Goal: Task Accomplishment & Management: Manage account settings

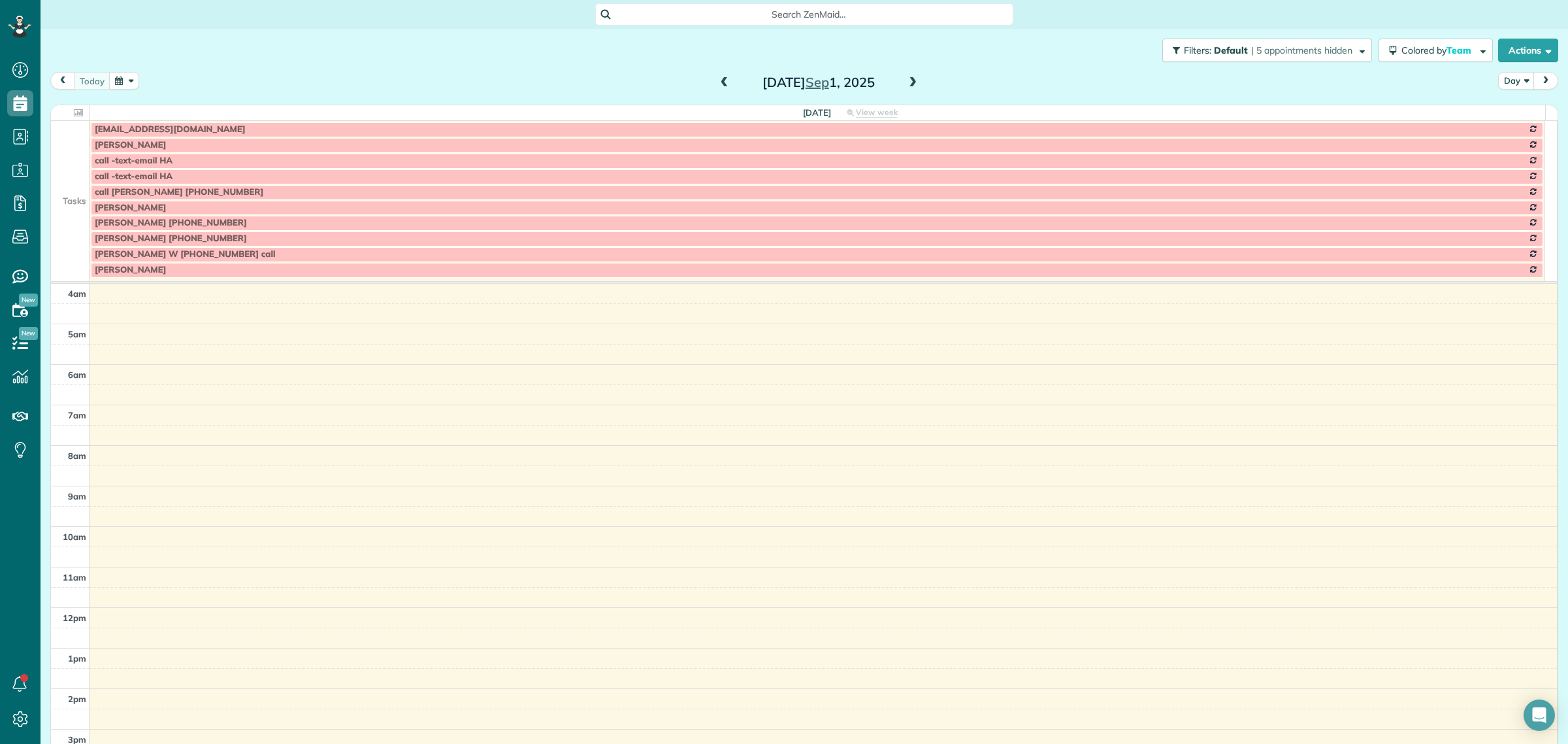
scroll to position [54, 0]
click at [911, 80] on span at bounding box center [912, 83] width 14 height 12
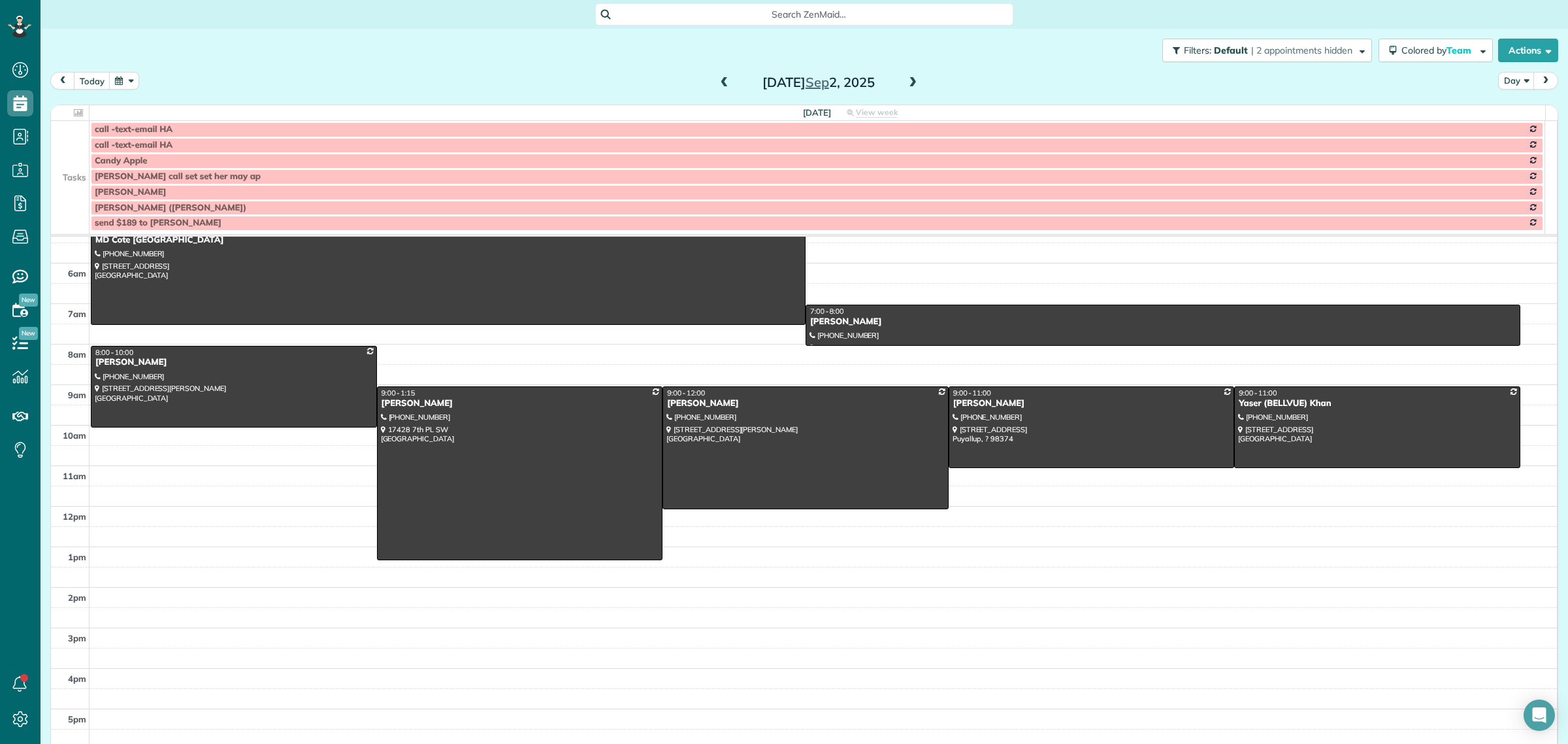
click at [911, 80] on span at bounding box center [912, 83] width 14 height 12
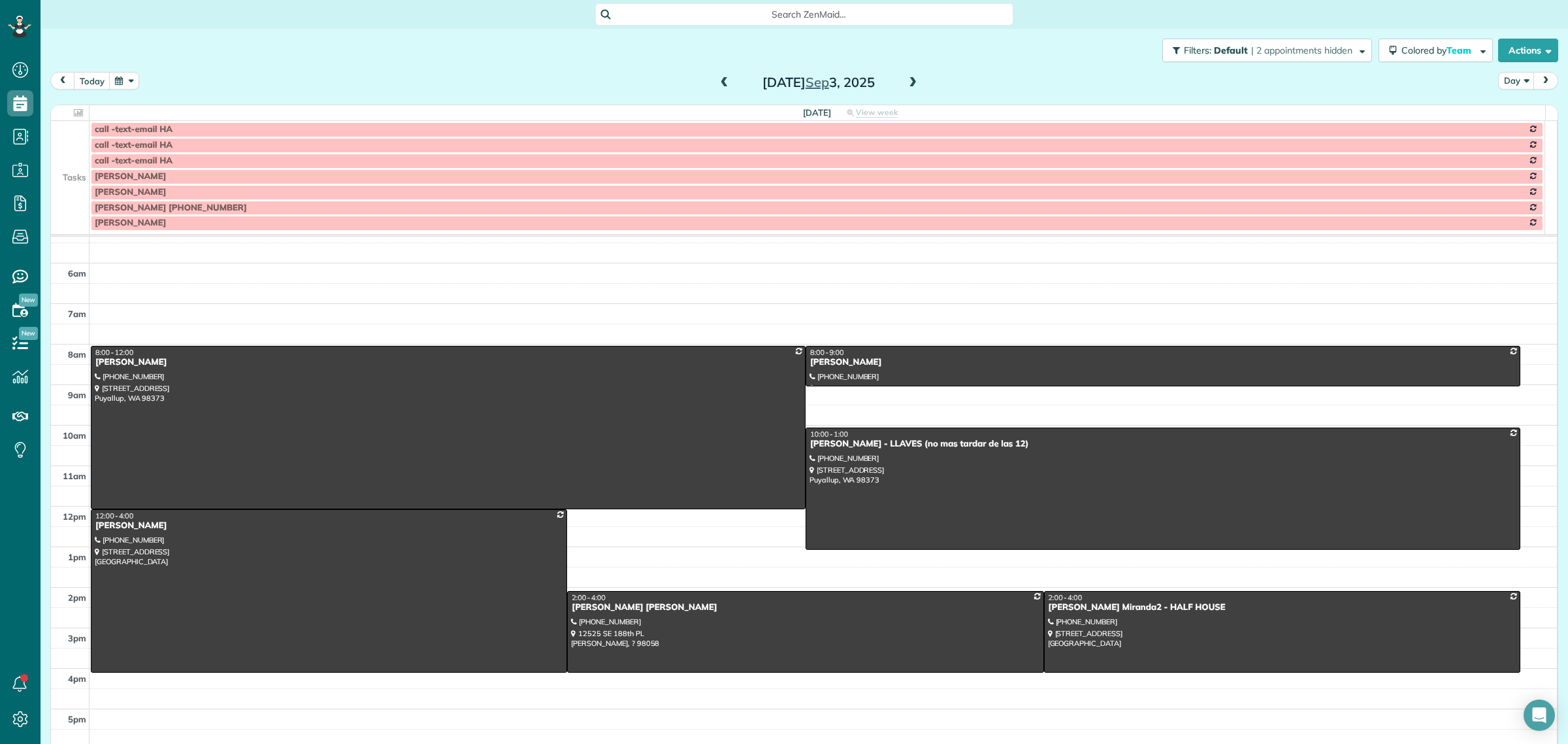
click at [911, 80] on span at bounding box center [912, 83] width 14 height 12
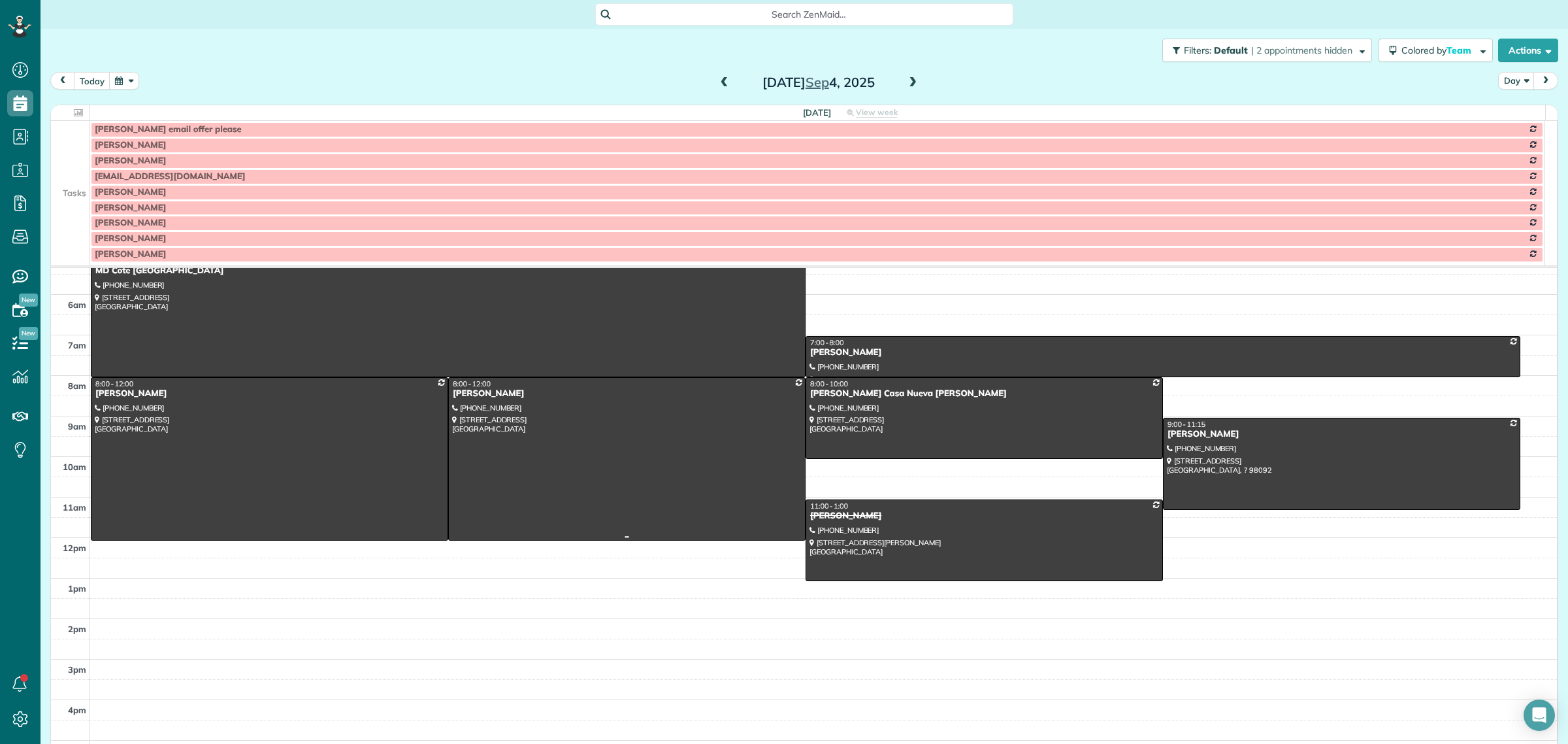
scroll to position [0, 0]
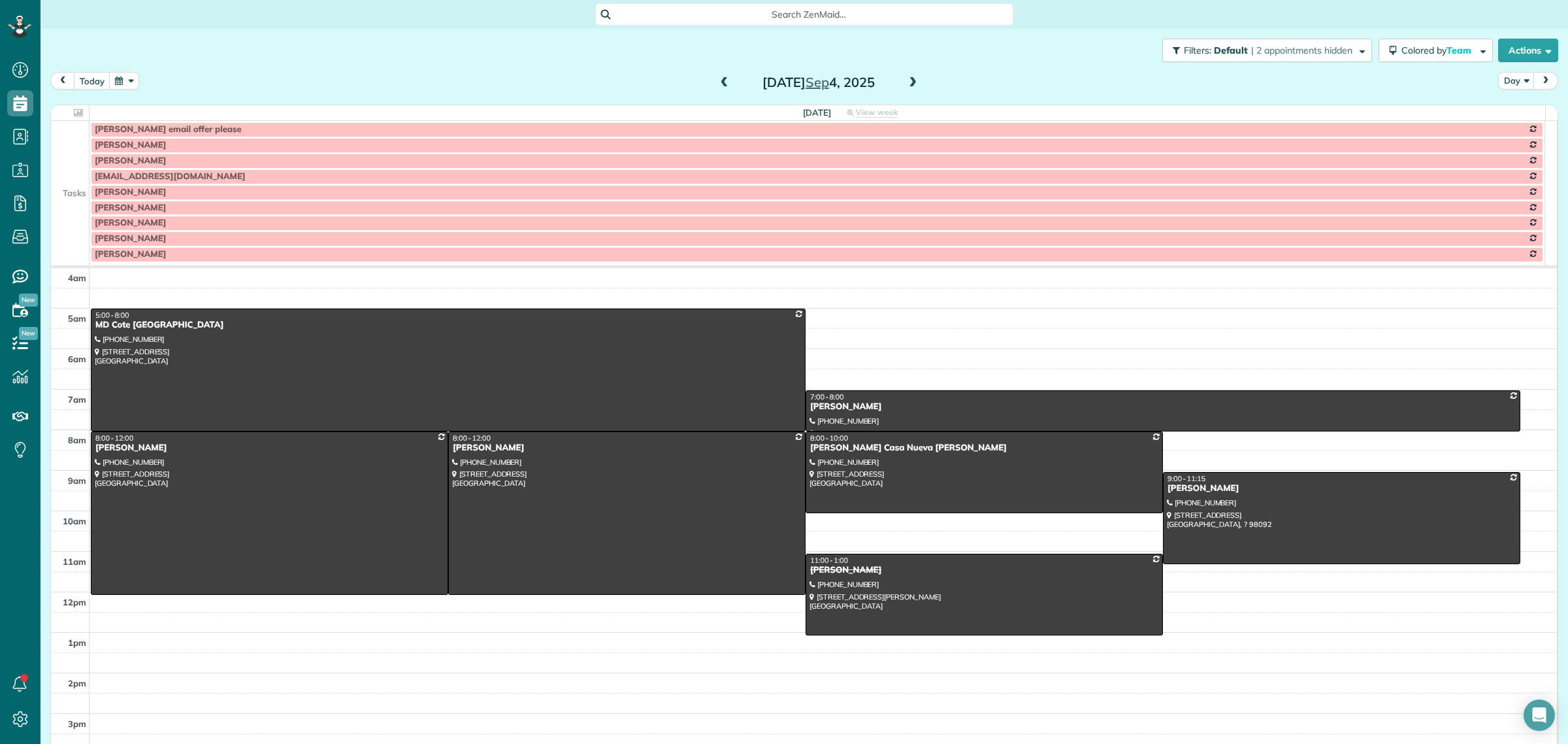
click at [717, 79] on span at bounding box center [724, 83] width 14 height 12
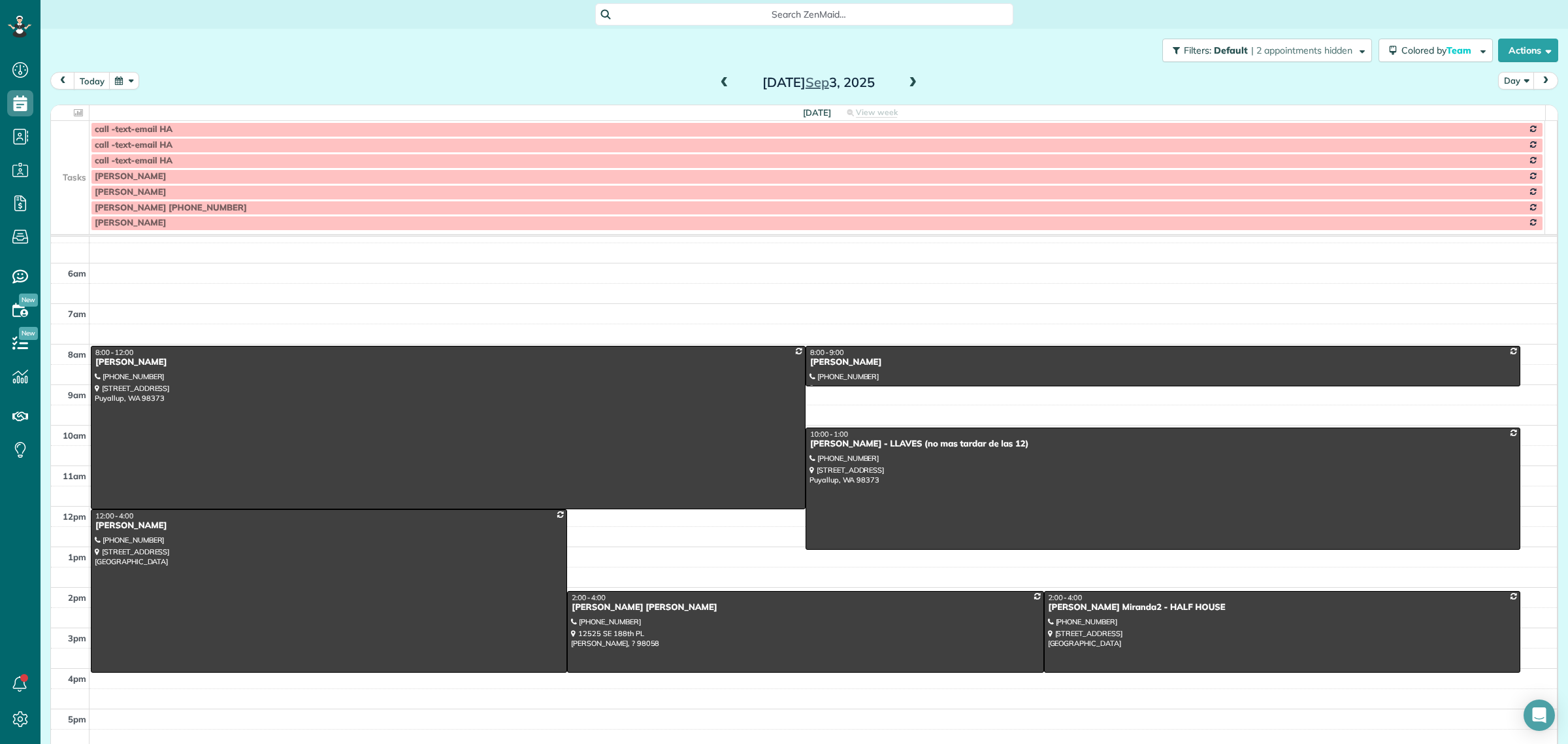
click at [721, 82] on span at bounding box center [724, 83] width 14 height 12
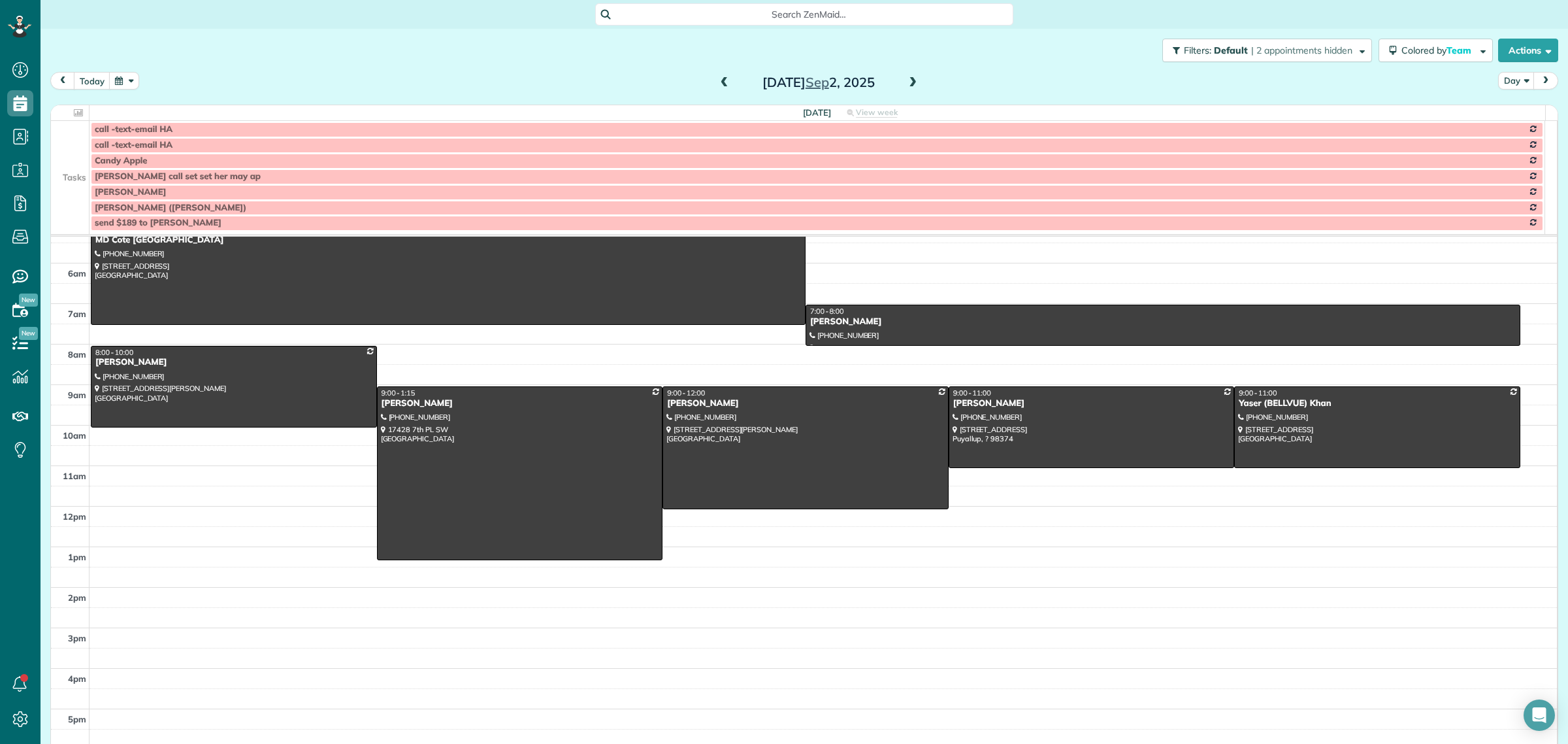
scroll to position [0, 0]
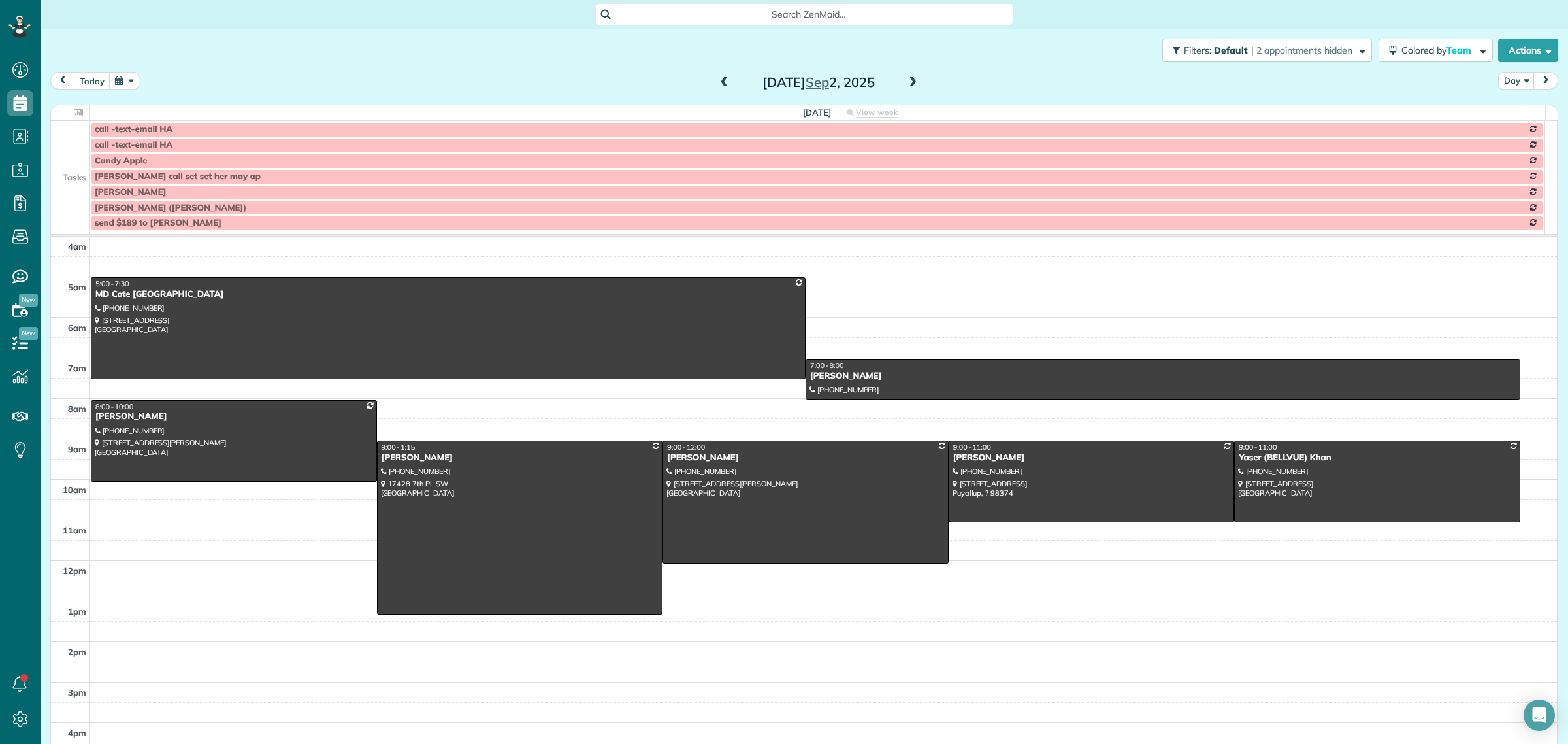
click at [907, 80] on span at bounding box center [912, 83] width 14 height 12
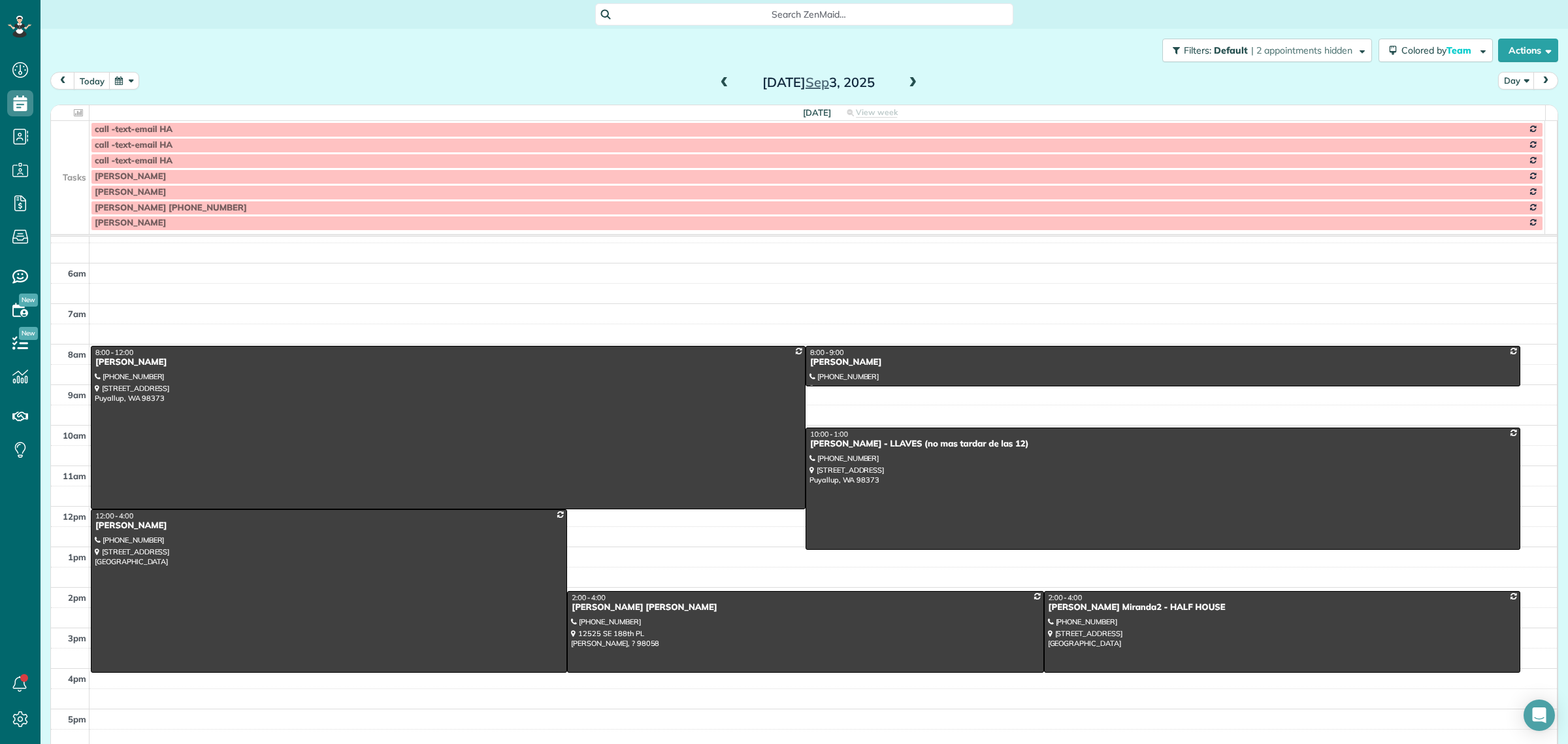
click at [907, 80] on span at bounding box center [912, 83] width 14 height 12
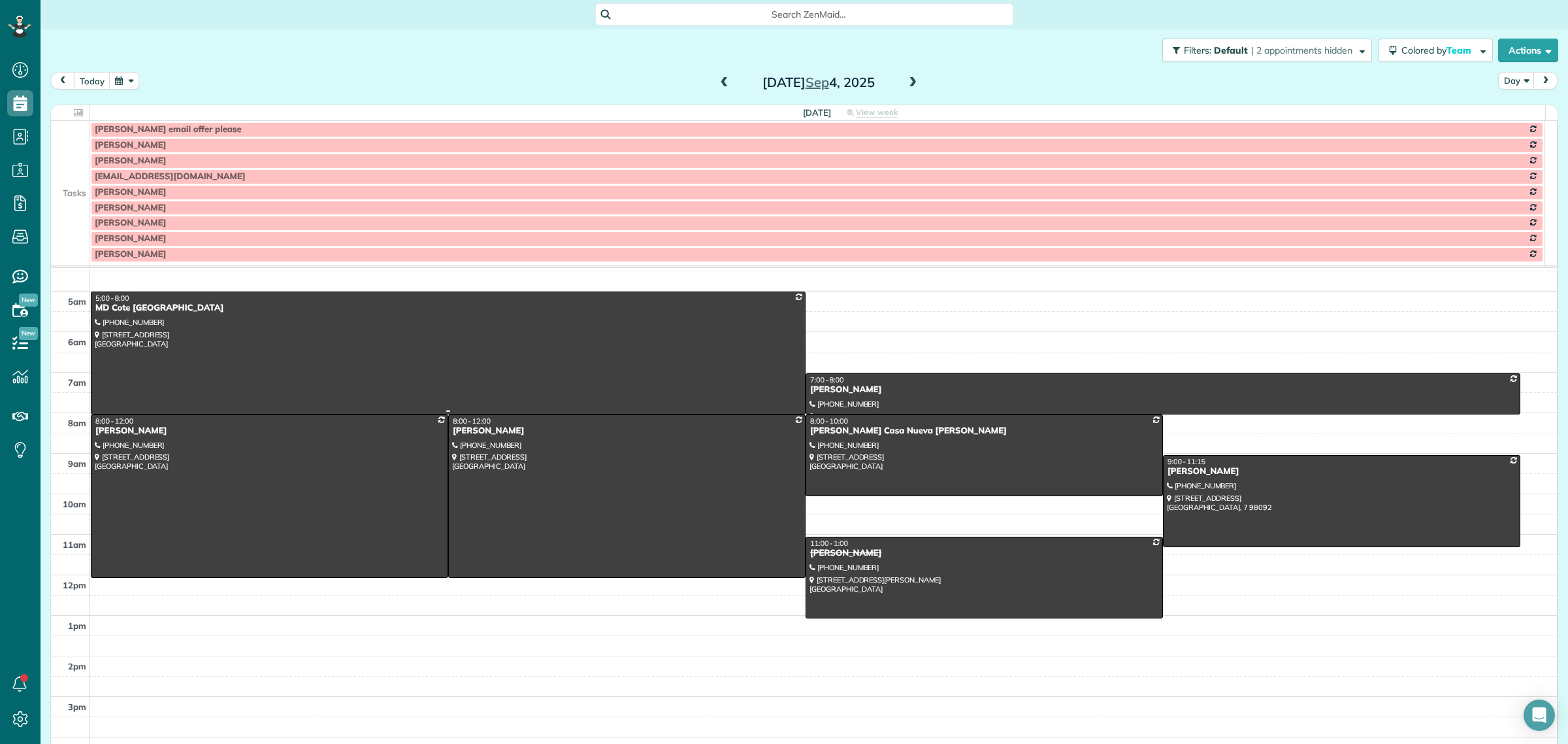
scroll to position [0, 0]
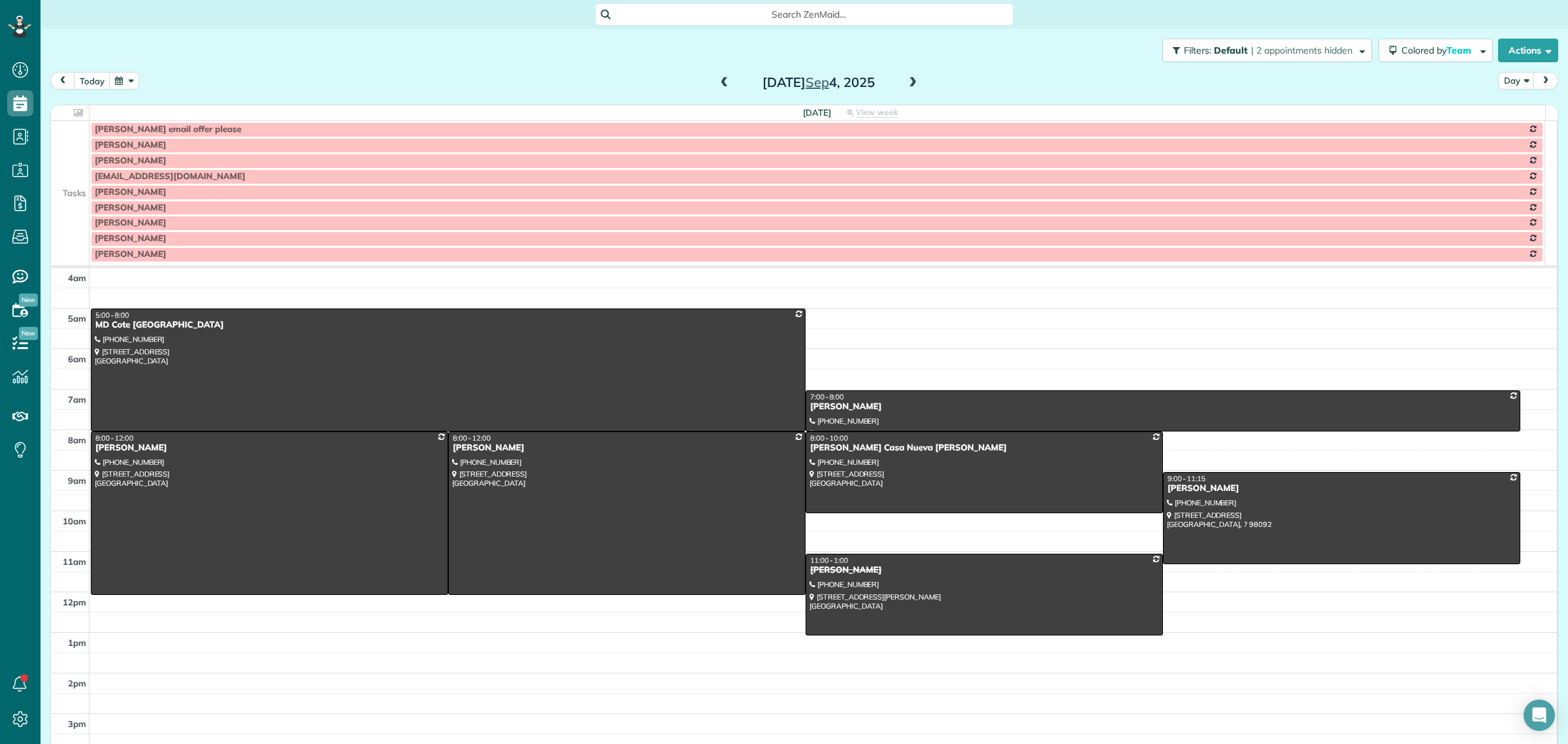
click at [909, 81] on span at bounding box center [912, 83] width 14 height 12
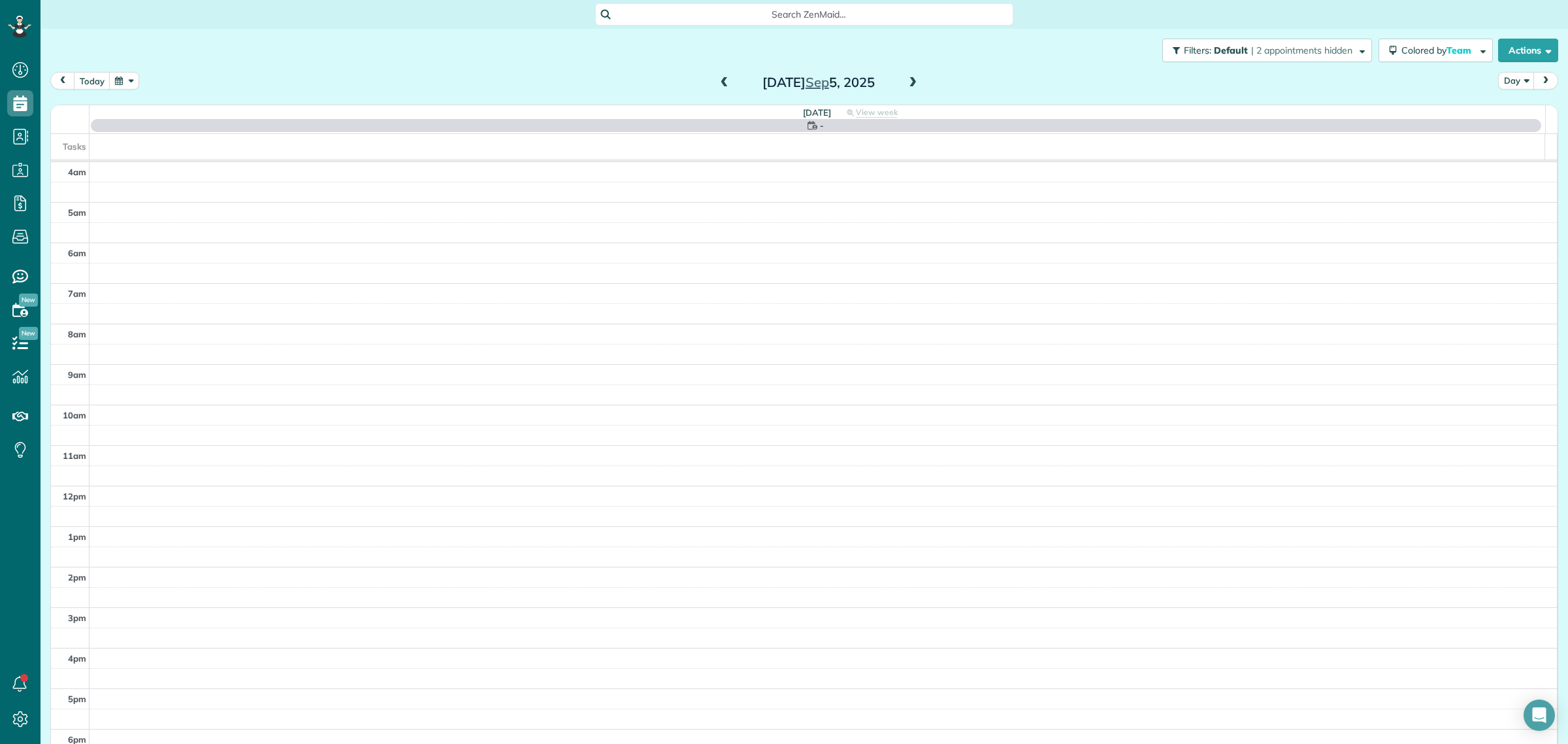
scroll to position [54, 0]
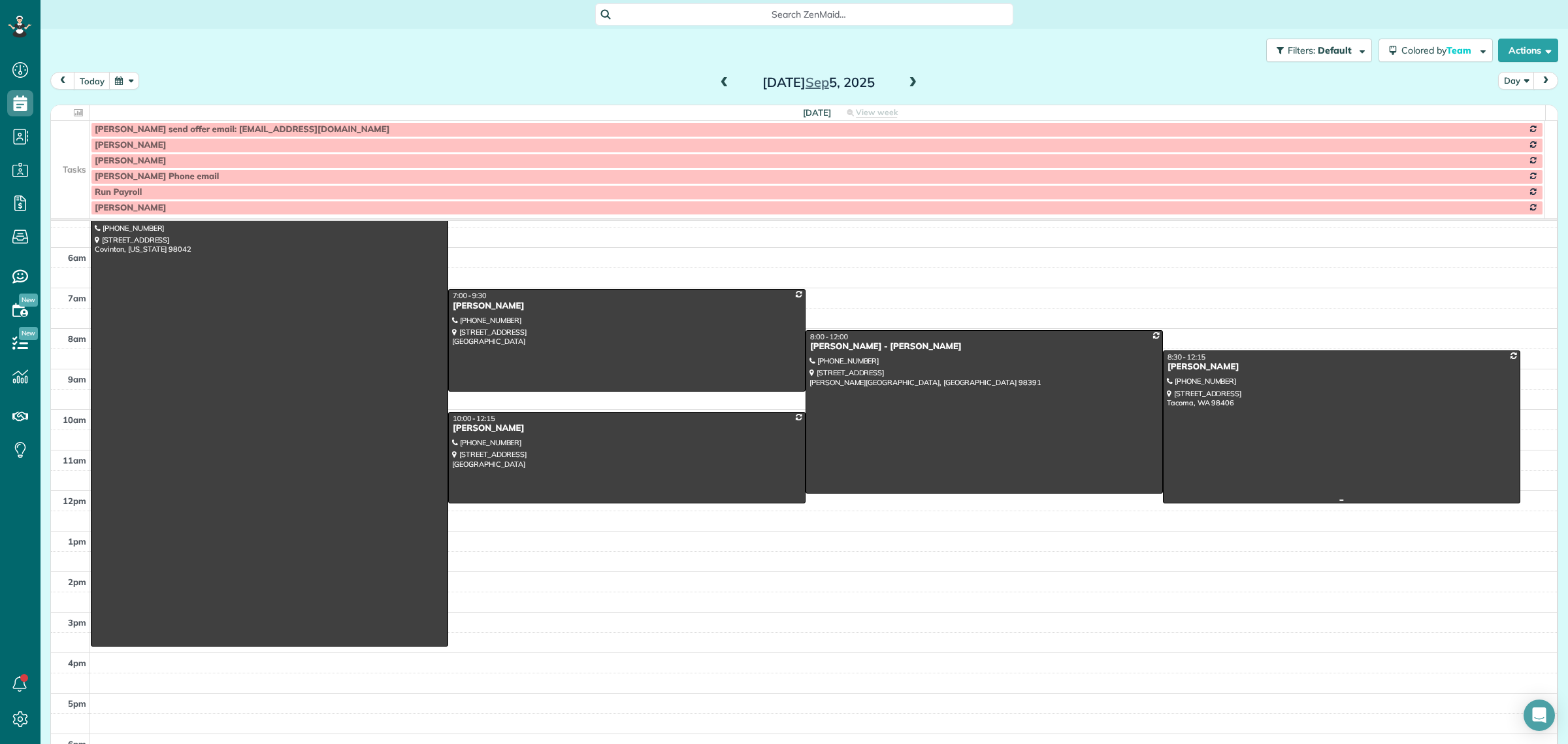
click at [1259, 392] on div at bounding box center [1341, 427] width 356 height 151
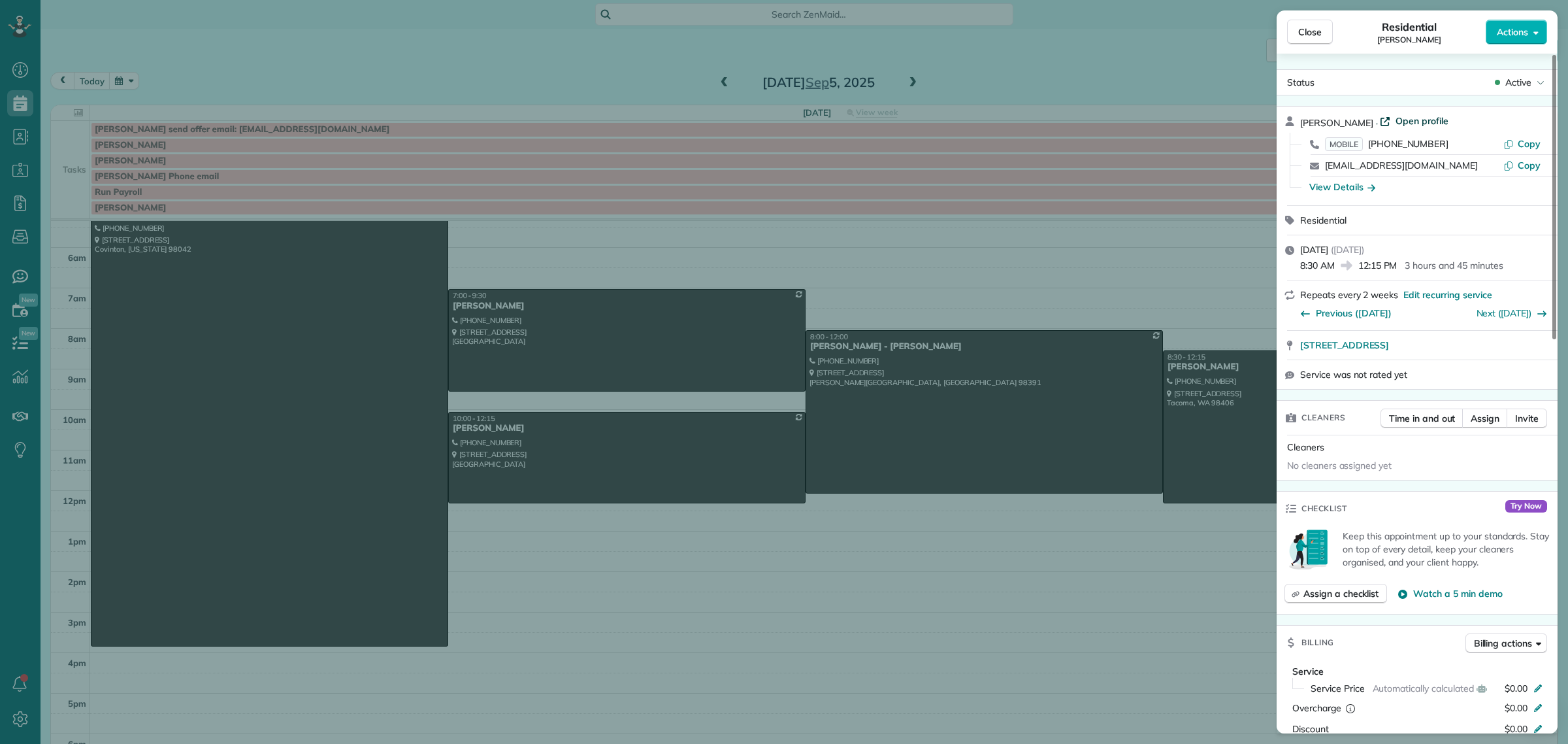
click at [1410, 120] on span "Open profile" at bounding box center [1422, 121] width 53 height 13
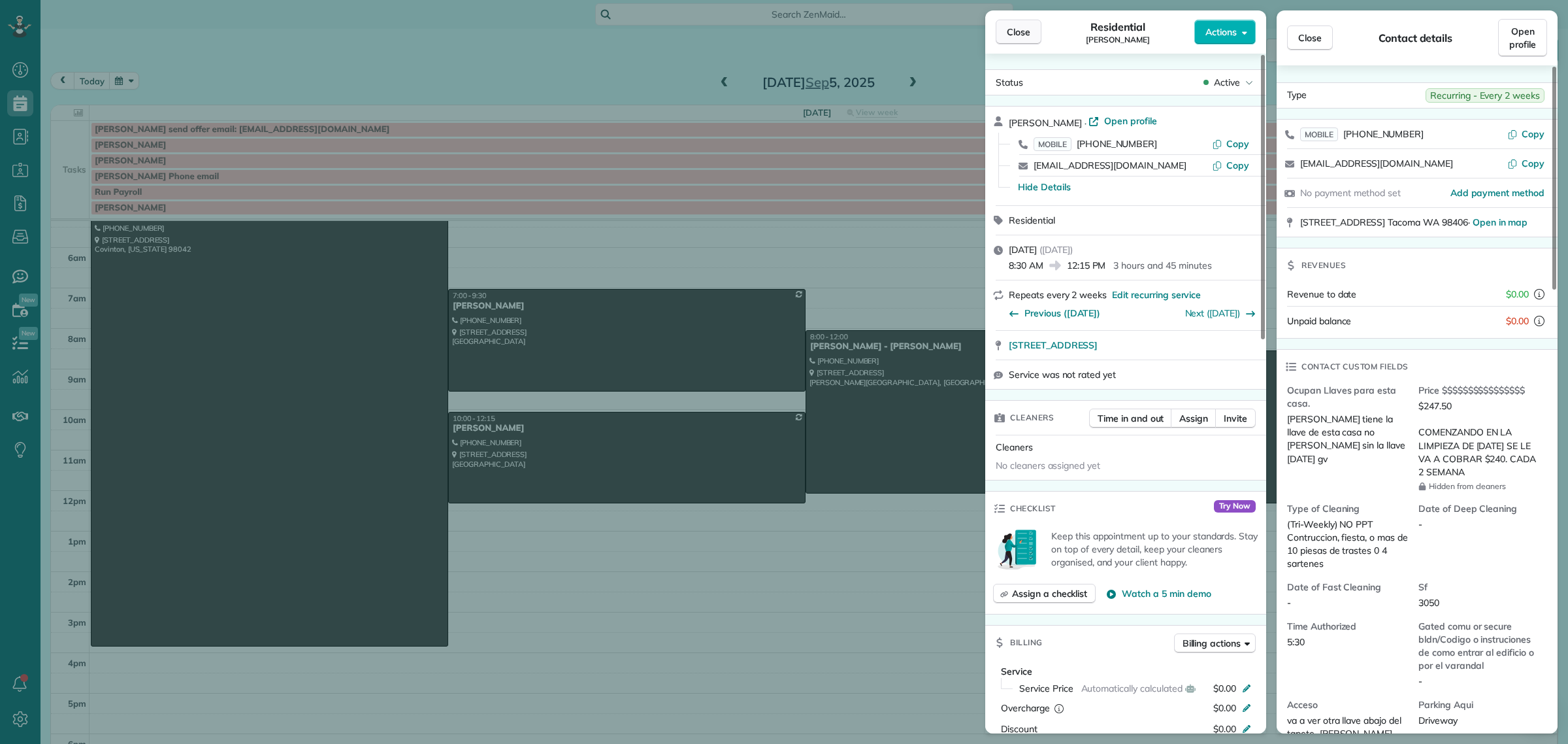
click at [1023, 24] on button "Close" at bounding box center [1019, 31] width 46 height 25
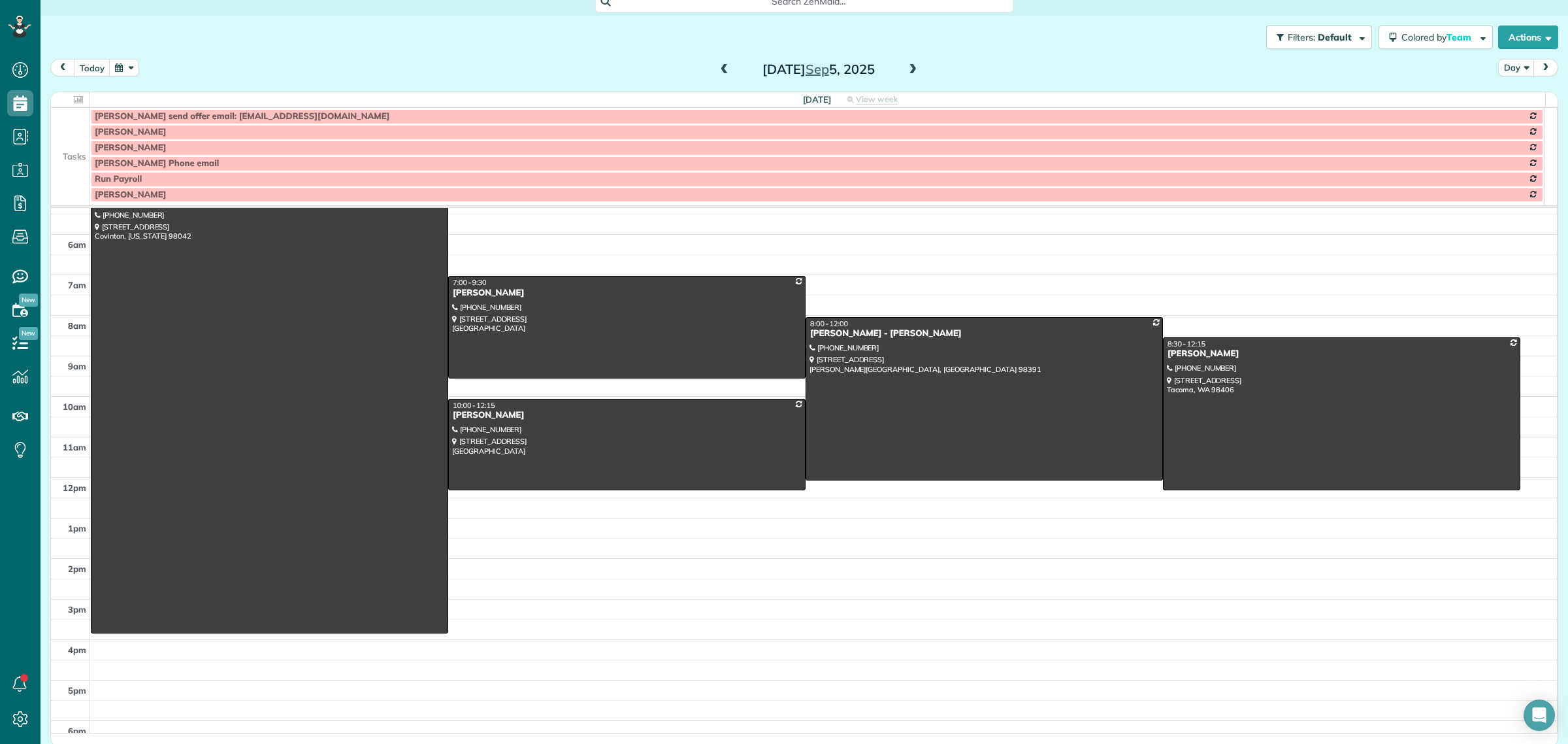
scroll to position [17, 0]
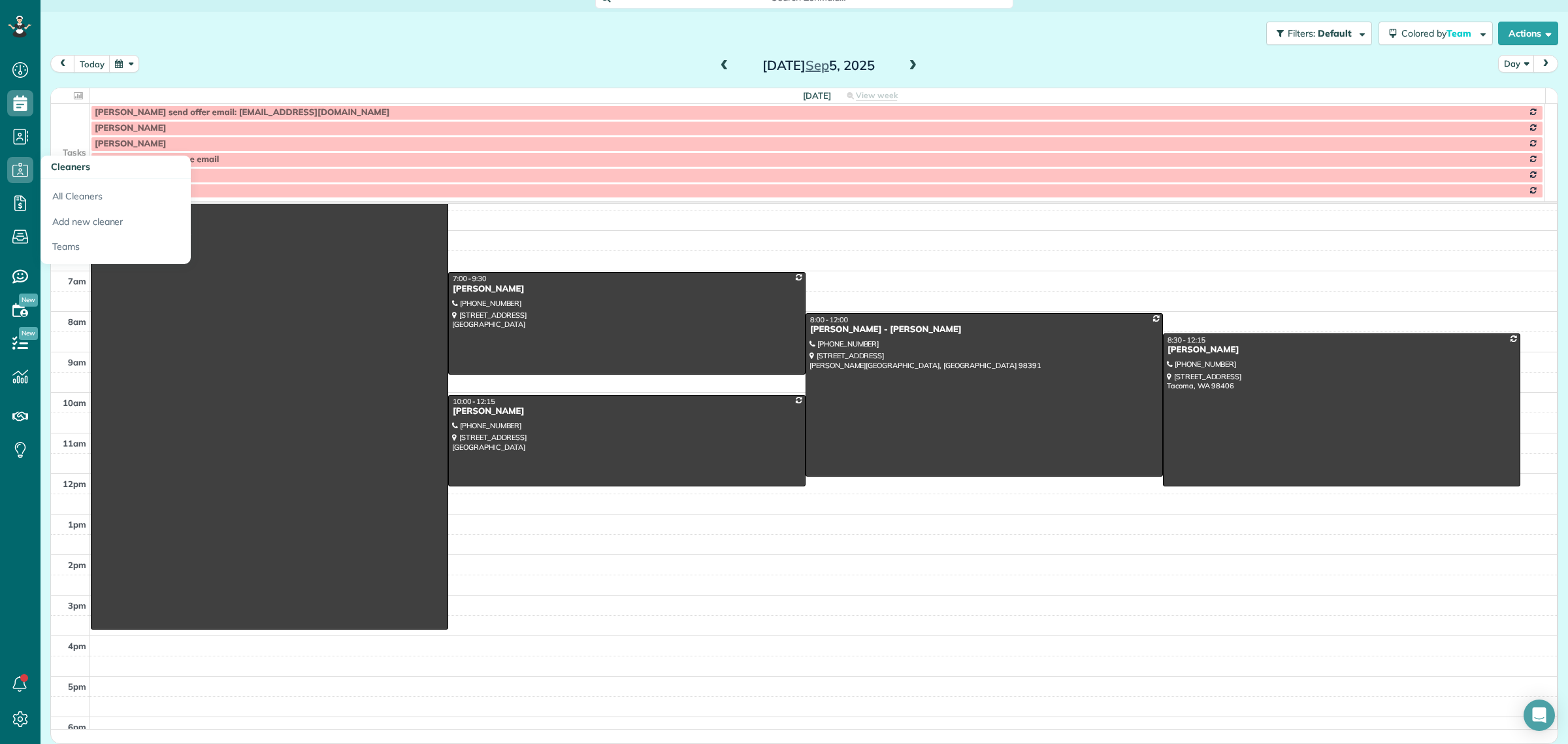
click at [66, 121] on td at bounding box center [70, 128] width 38 height 15
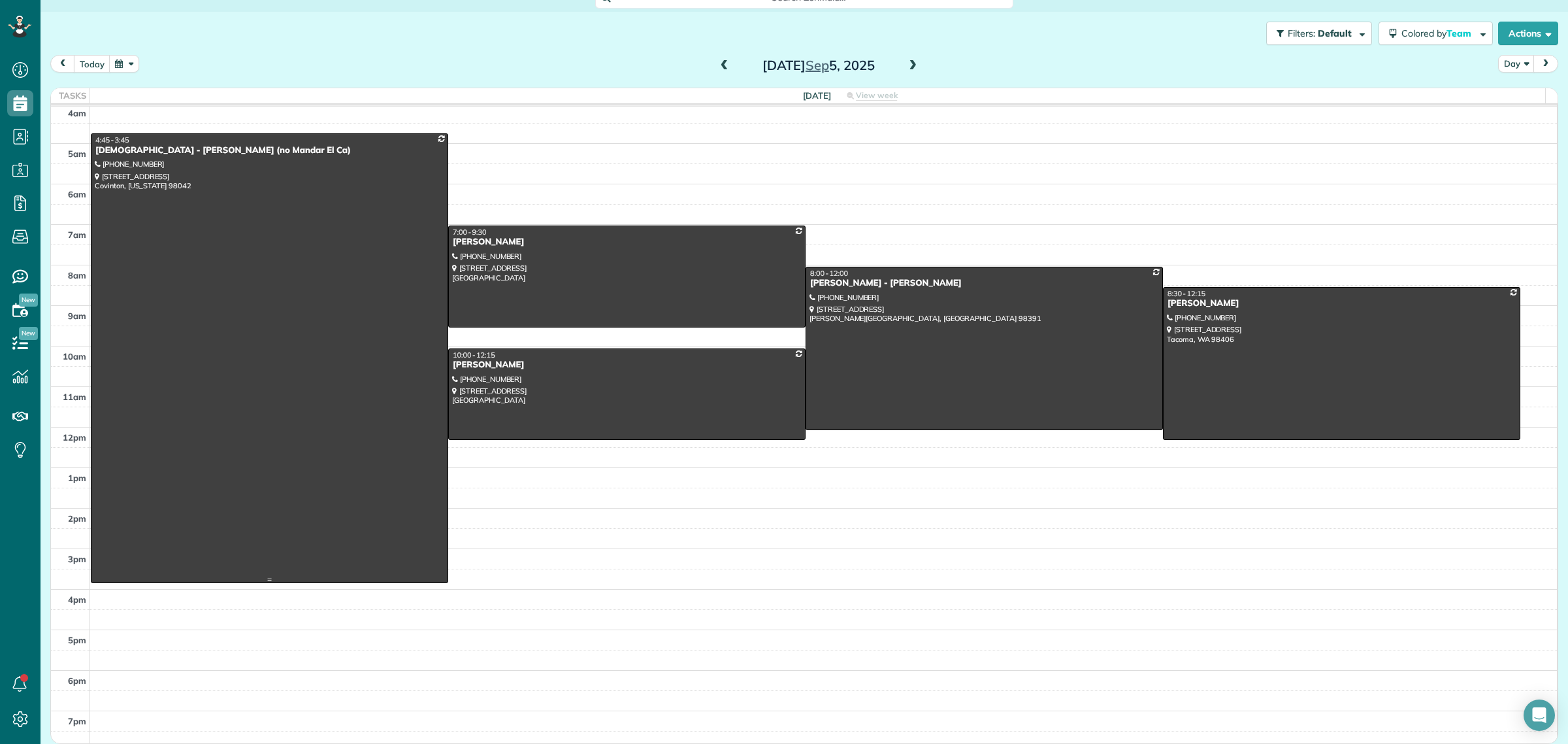
scroll to position [0, 0]
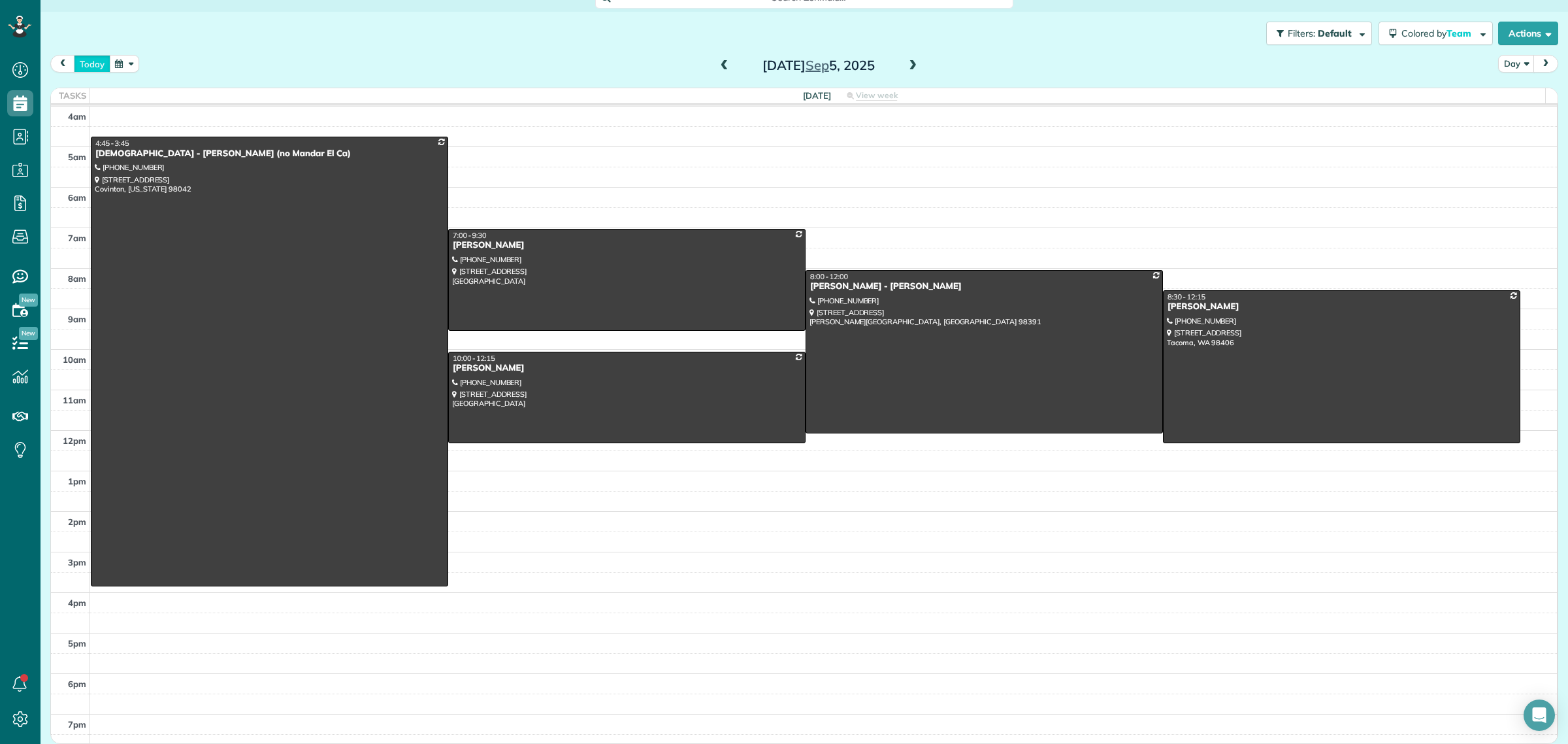
click at [88, 60] on button "today" at bounding box center [92, 64] width 37 height 18
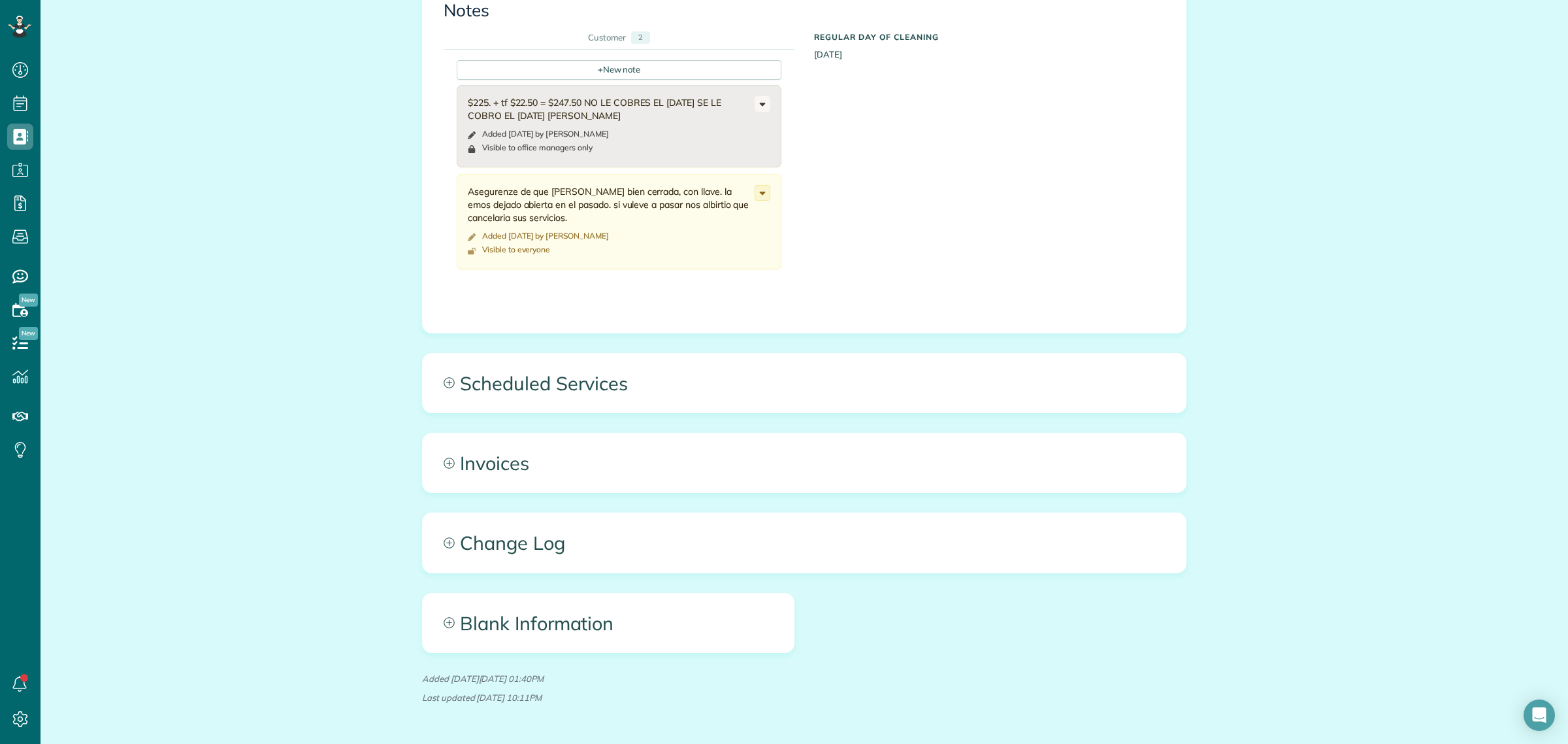
scroll to position [1634, 0]
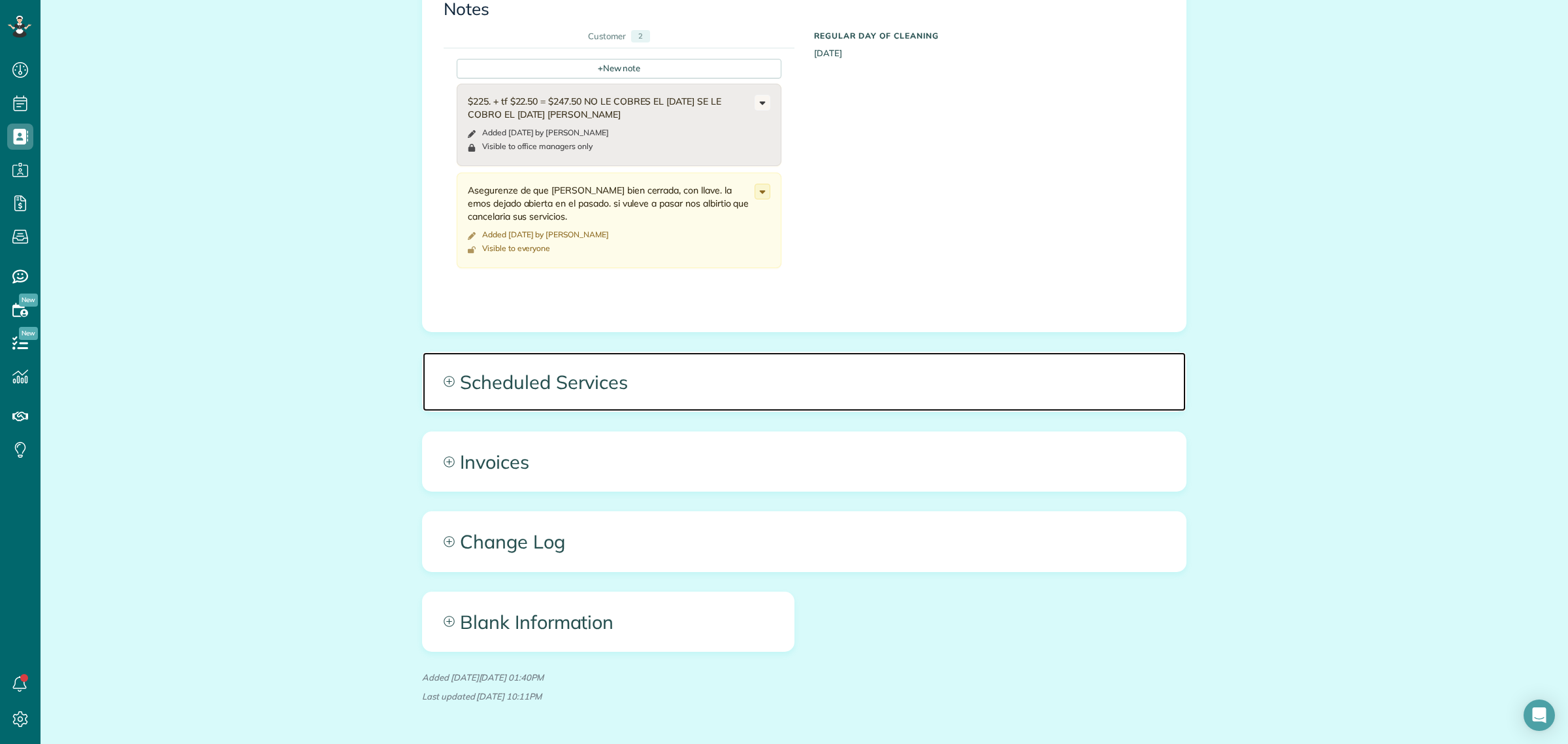
click at [589, 361] on span "Scheduled Services" at bounding box center [804, 381] width 763 height 59
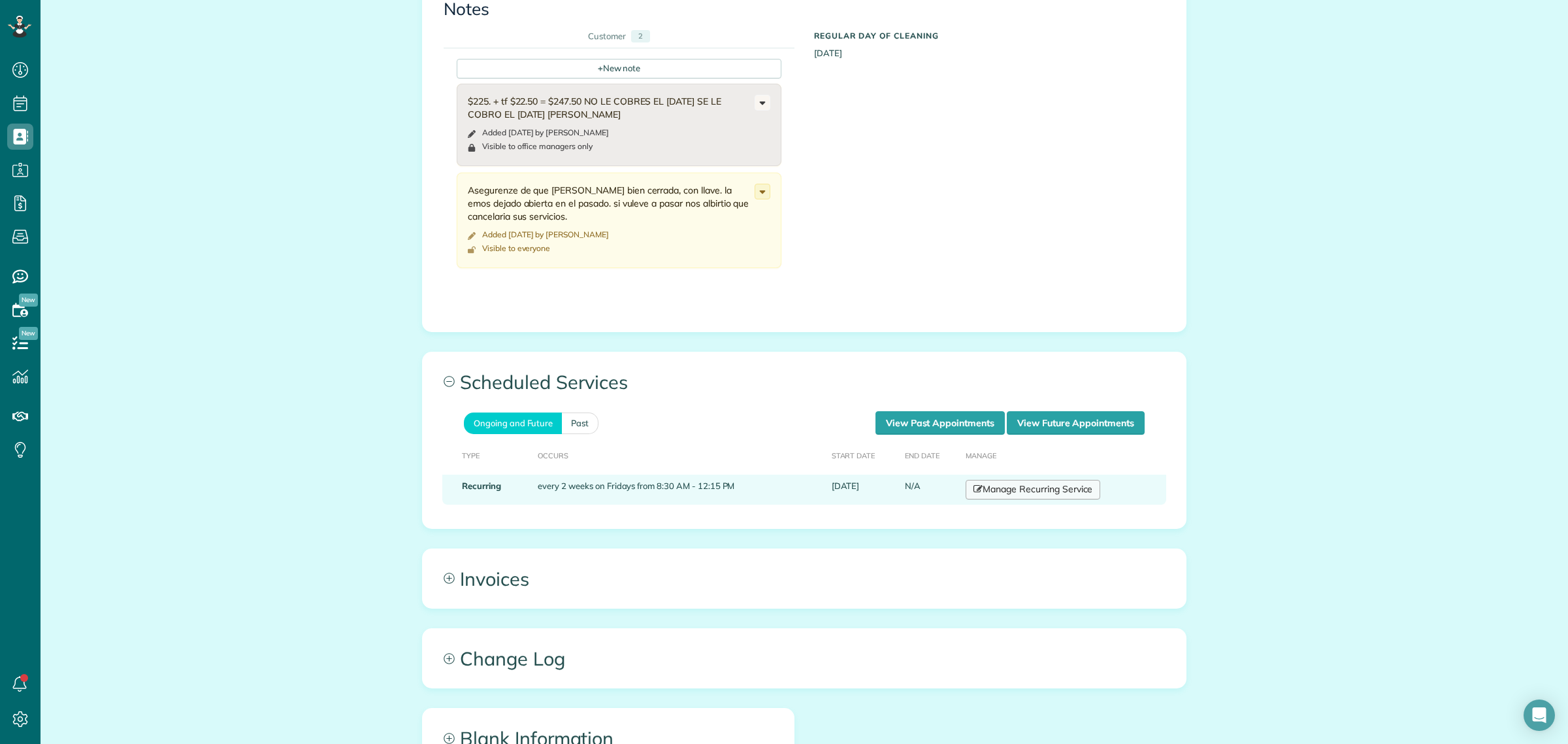
click at [1033, 480] on link "Manage Recurring Service" at bounding box center [1033, 489] width 134 height 20
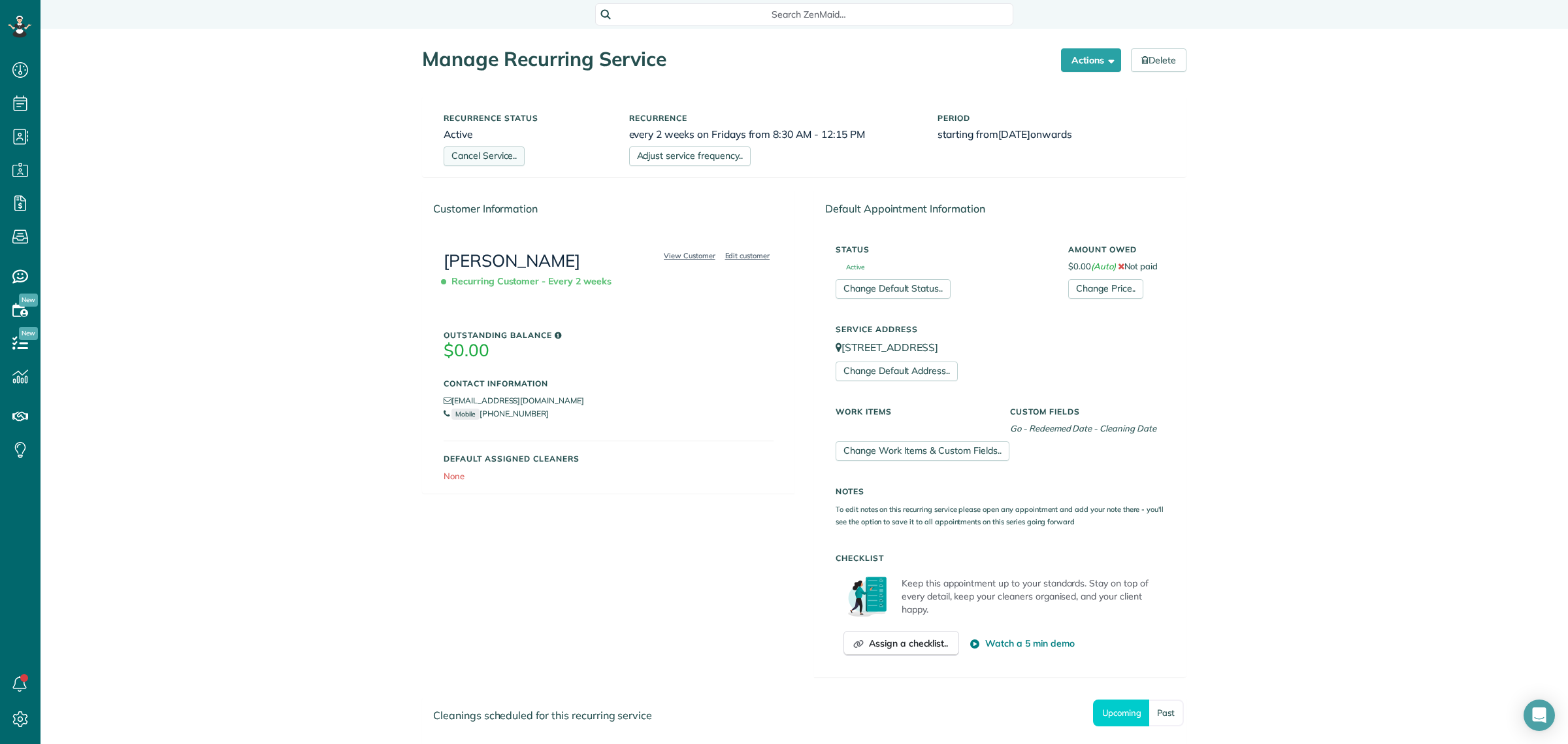
click at [473, 161] on link "Cancel Service.." at bounding box center [484, 156] width 81 height 20
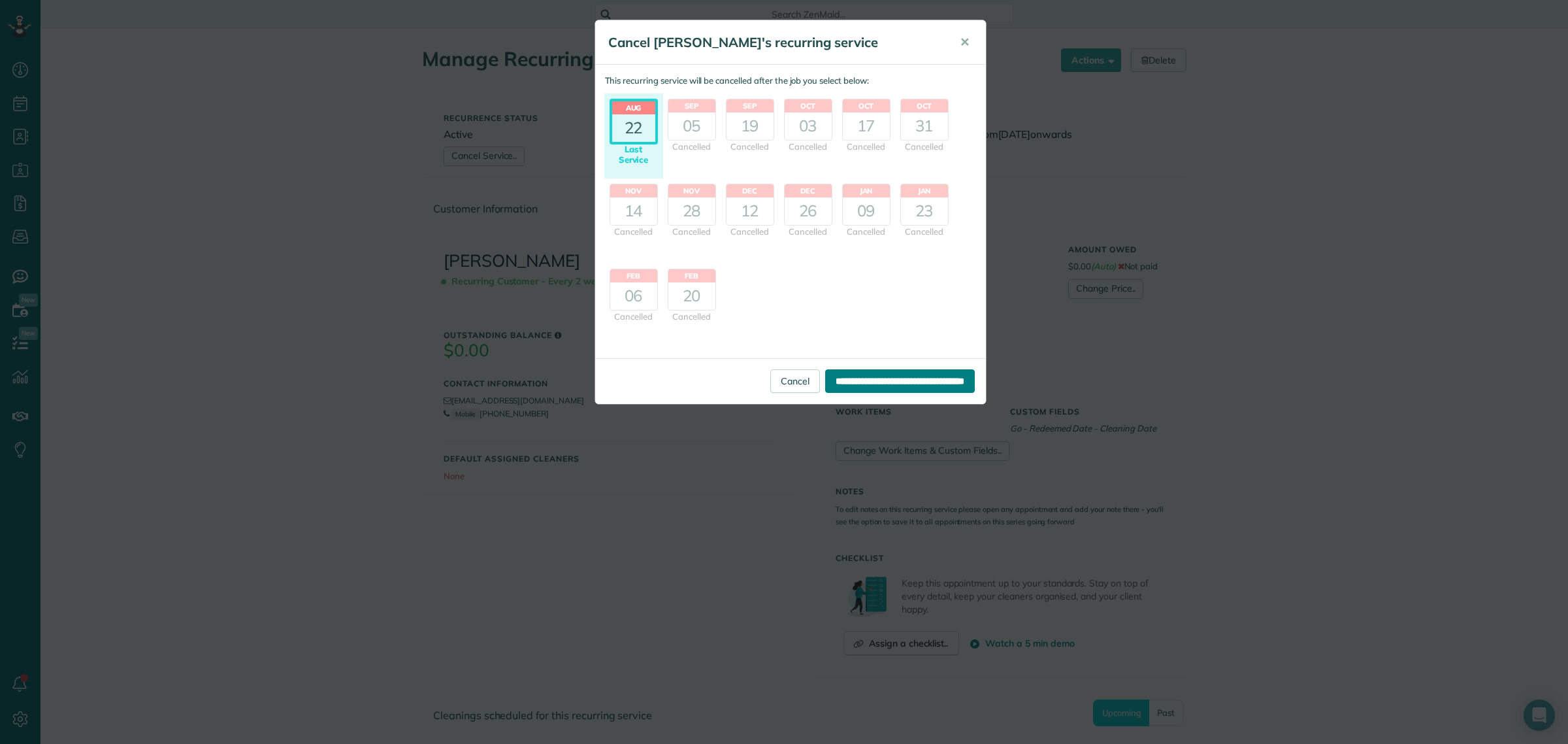
click at [863, 378] on input "**********" at bounding box center [900, 381] width 150 height 24
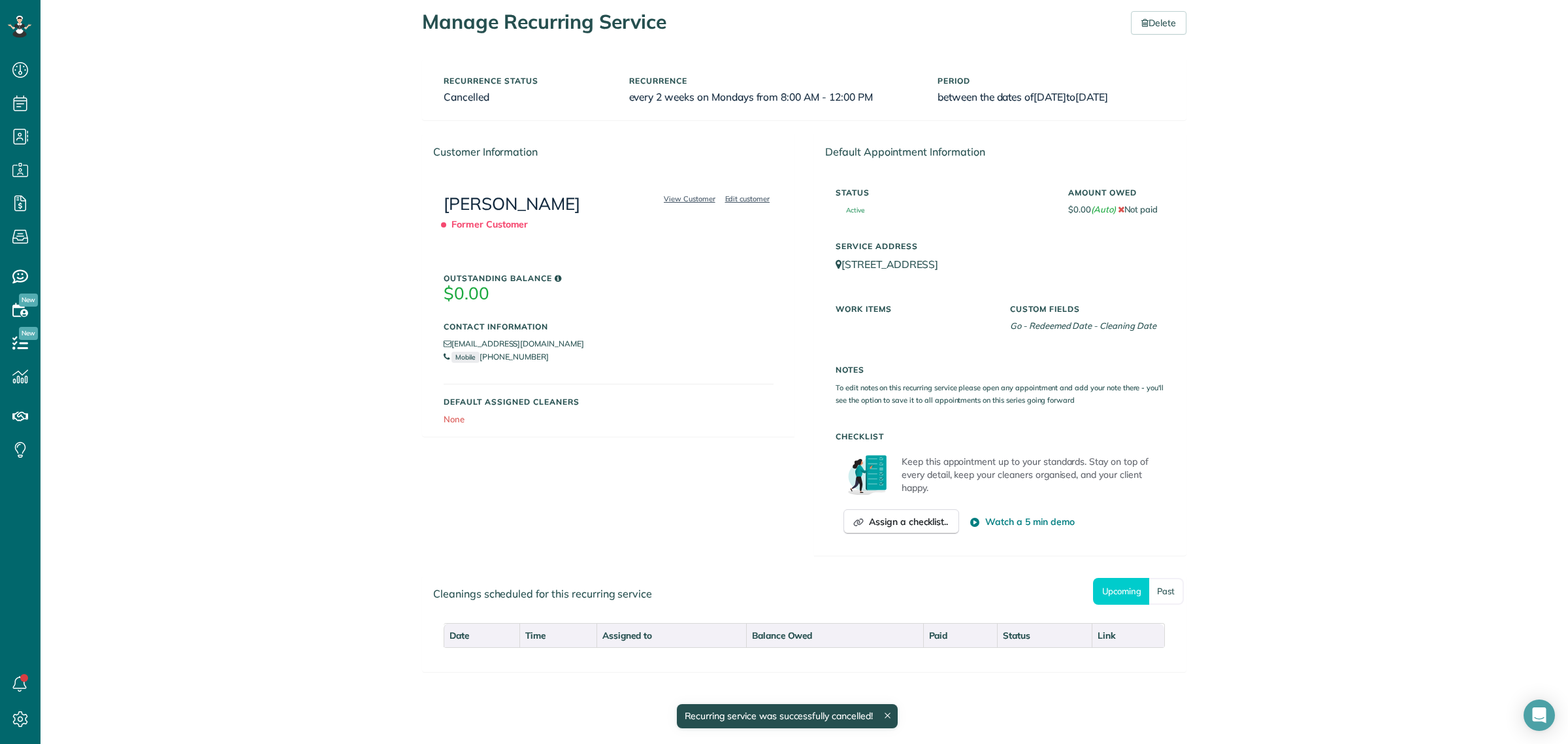
scroll to position [58, 0]
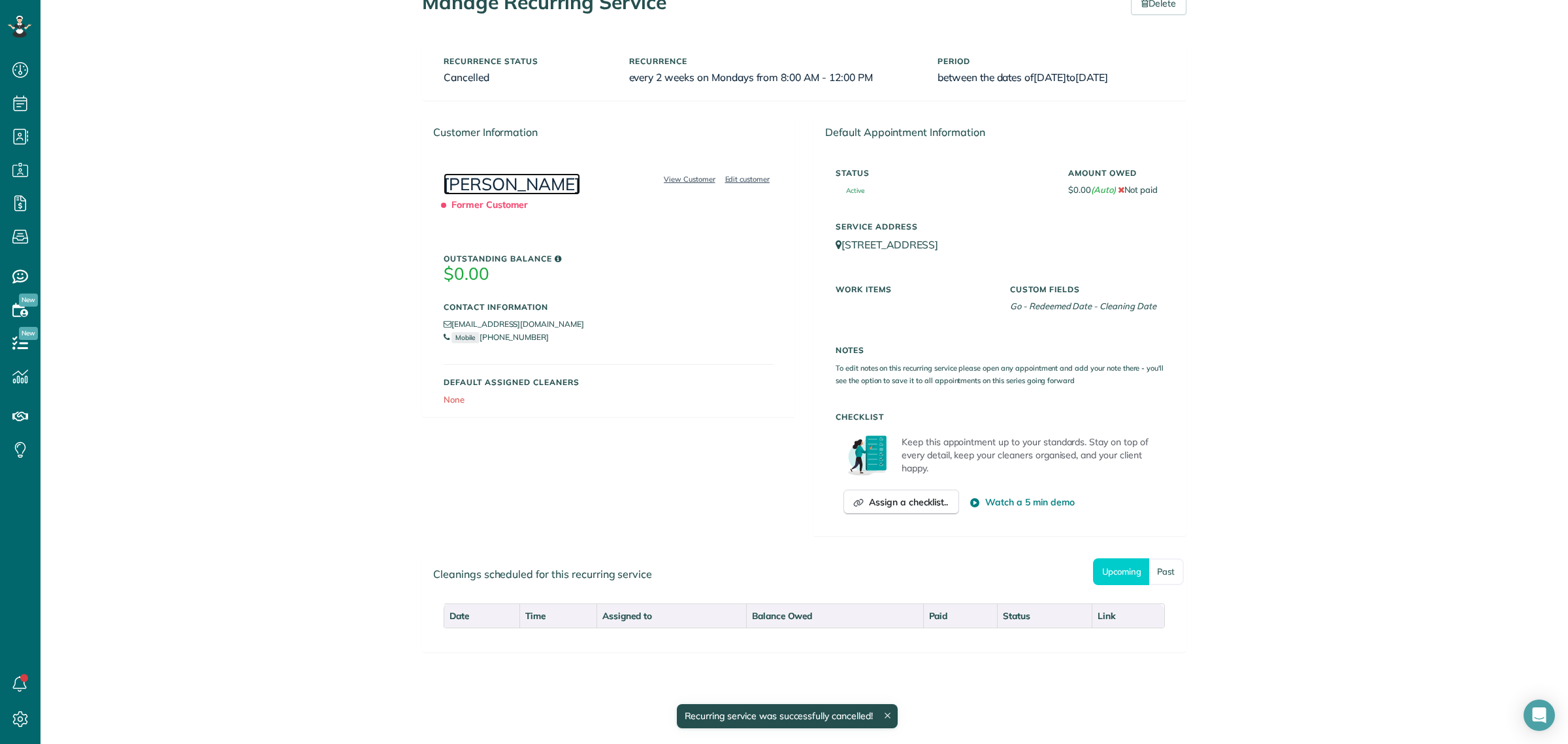
click at [459, 183] on link "[PERSON_NAME]" at bounding box center [512, 184] width 137 height 21
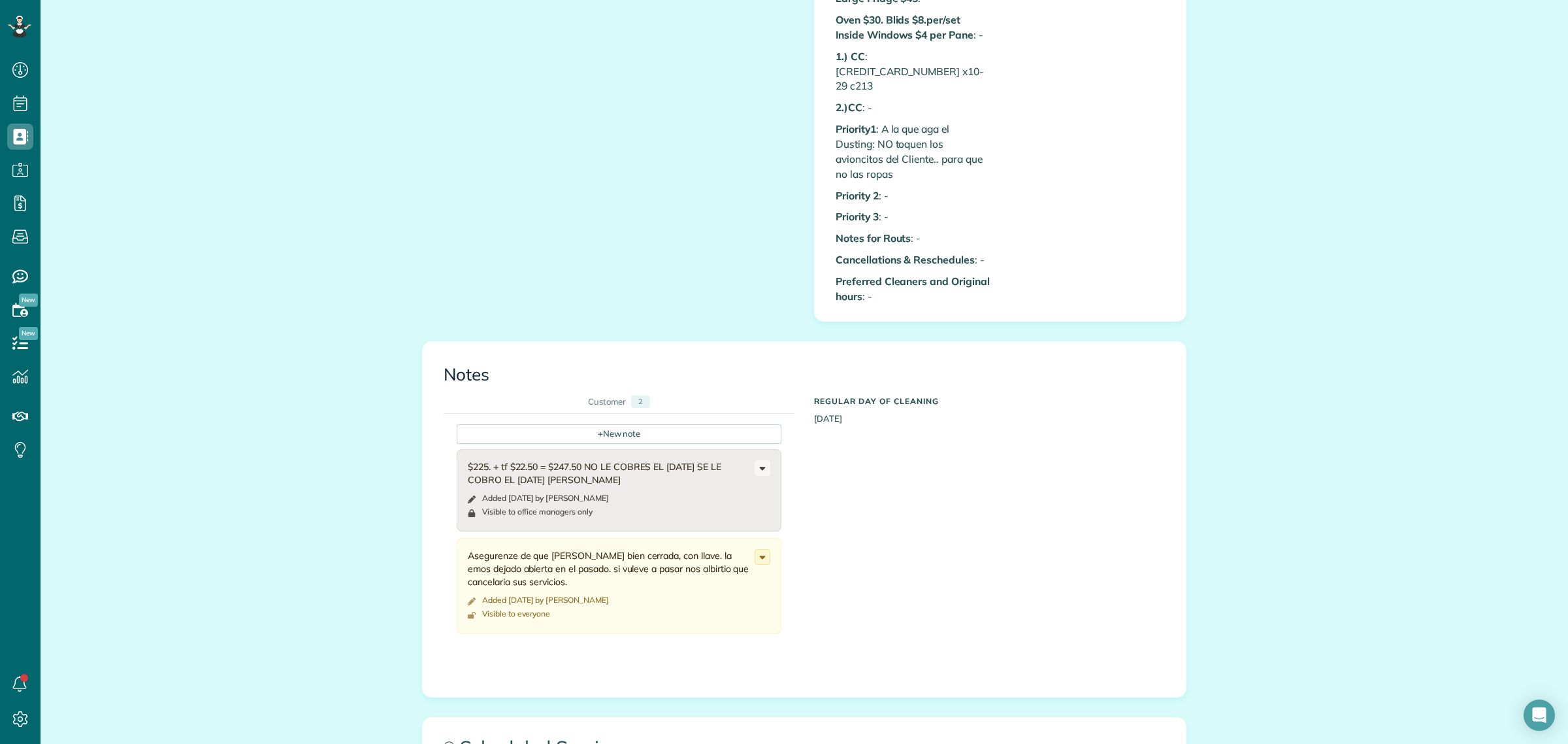
scroll to position [1389, 0]
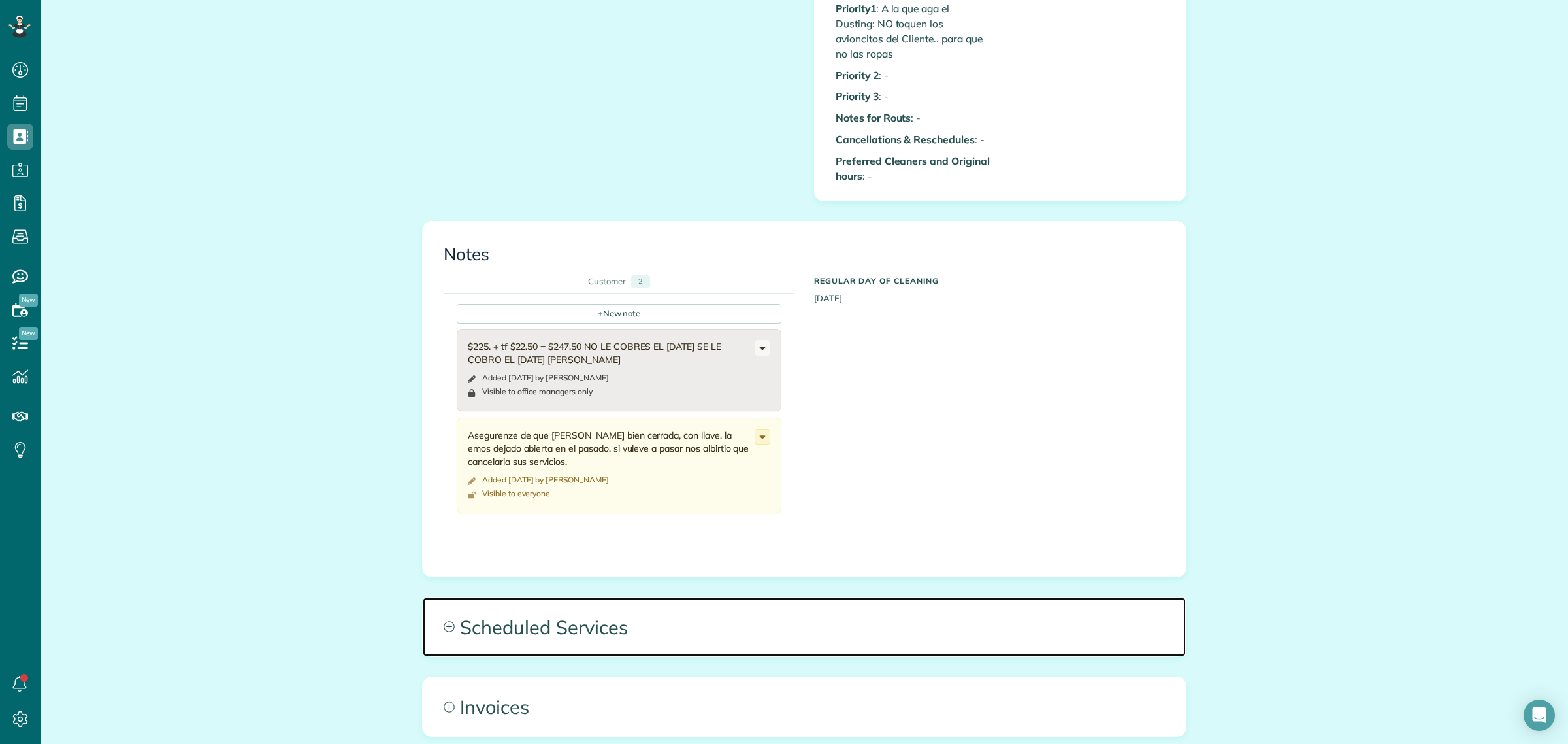
click at [577, 604] on span "Scheduled Services" at bounding box center [804, 627] width 763 height 59
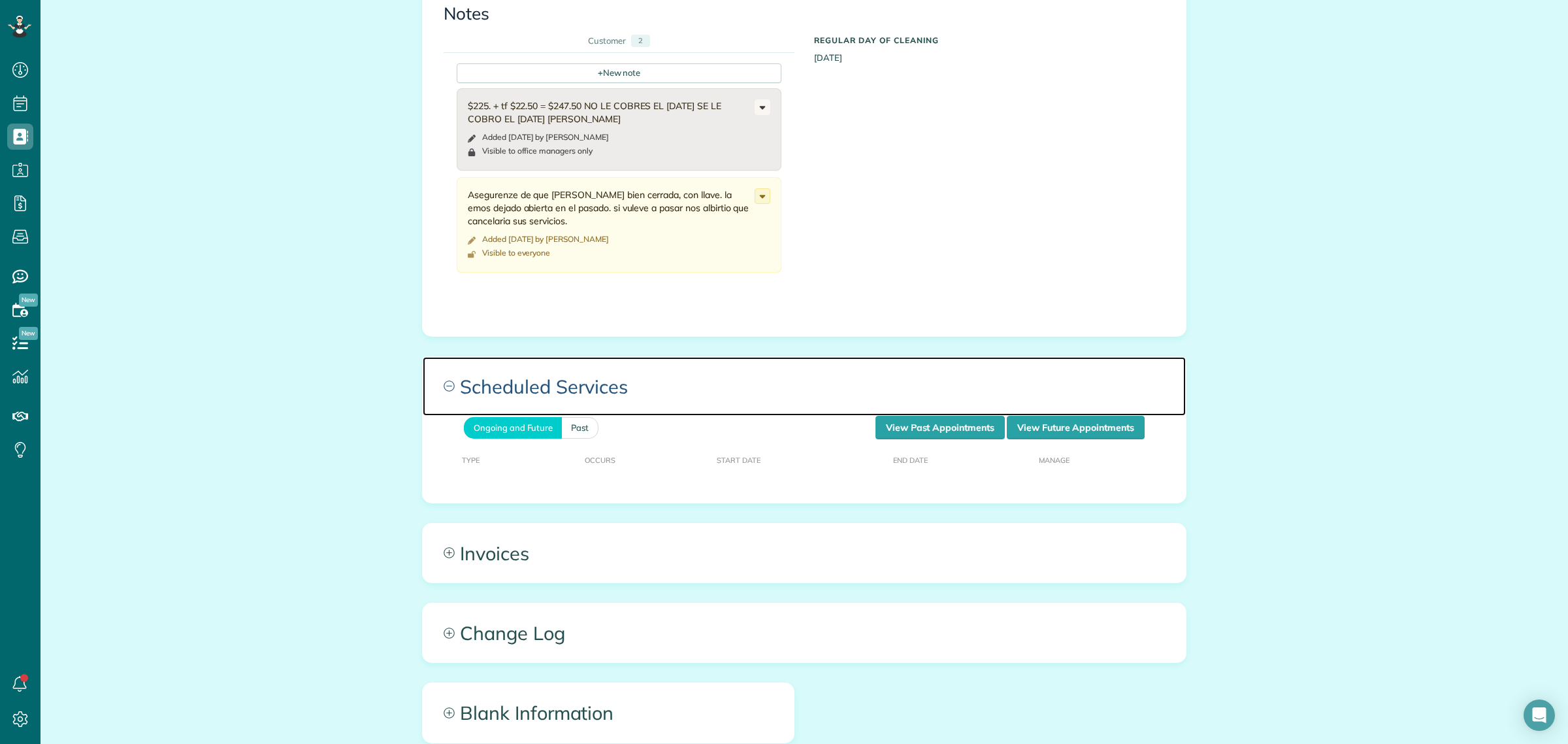
scroll to position [1634, 0]
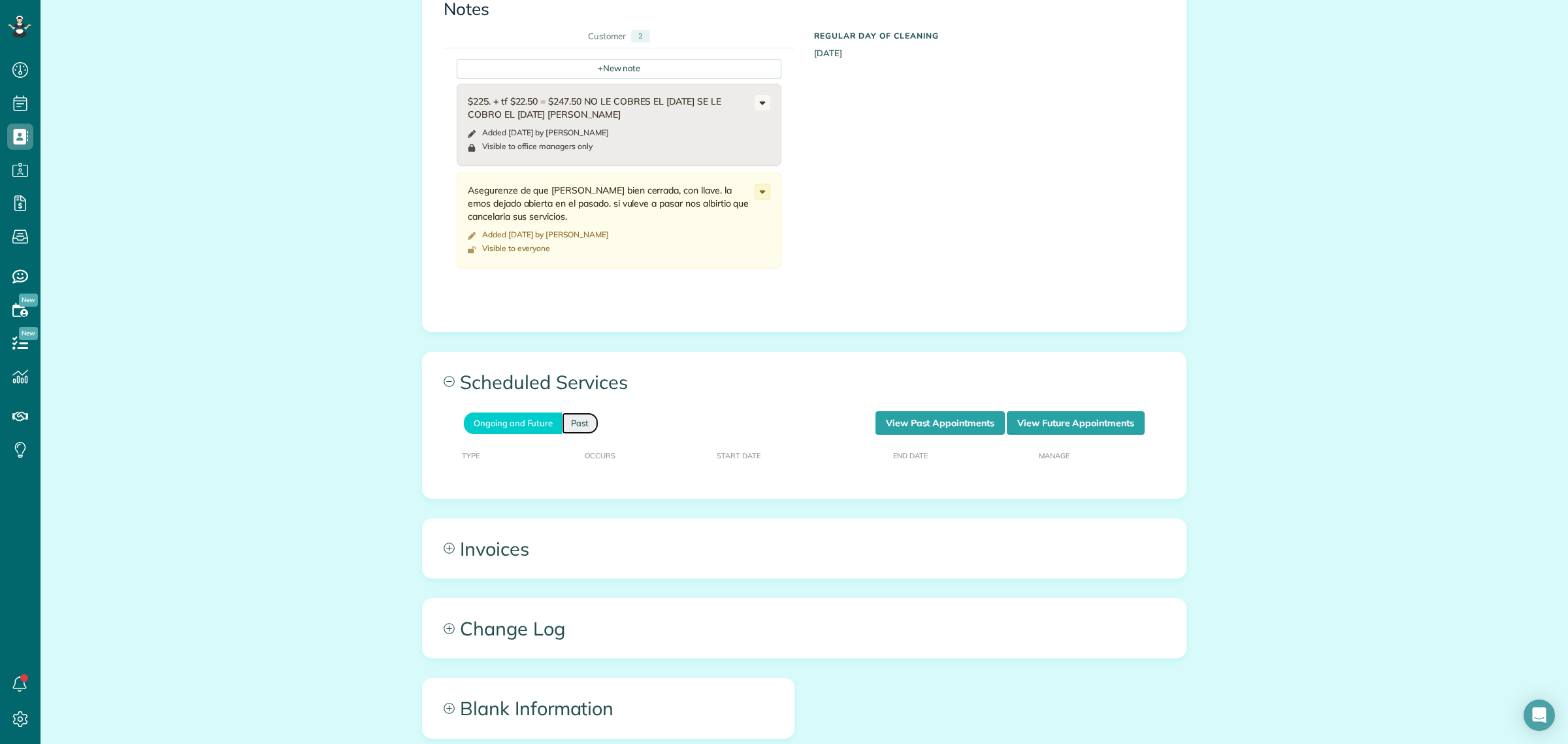
click at [583, 412] on link "Past" at bounding box center [580, 423] width 37 height 21
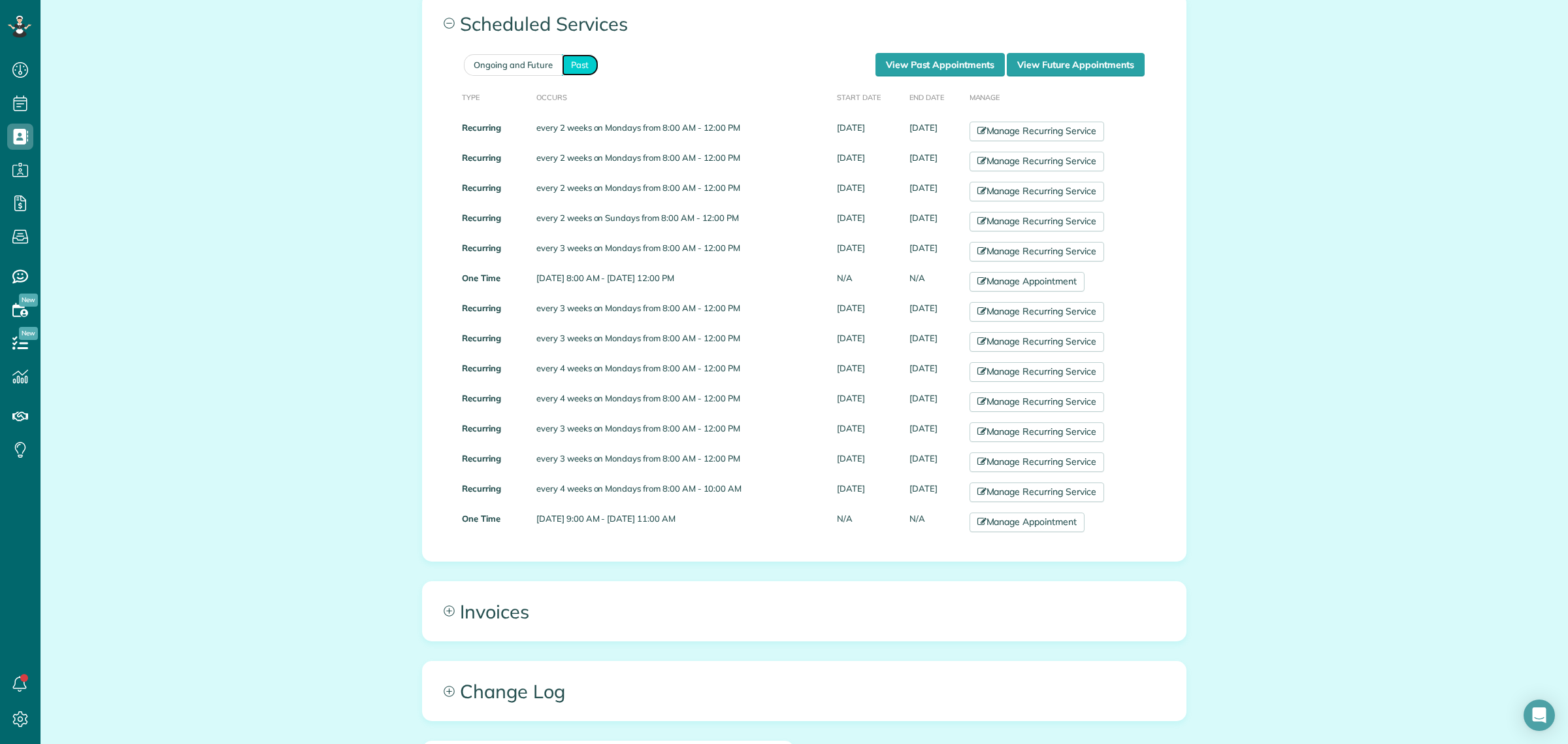
scroll to position [2042, 0]
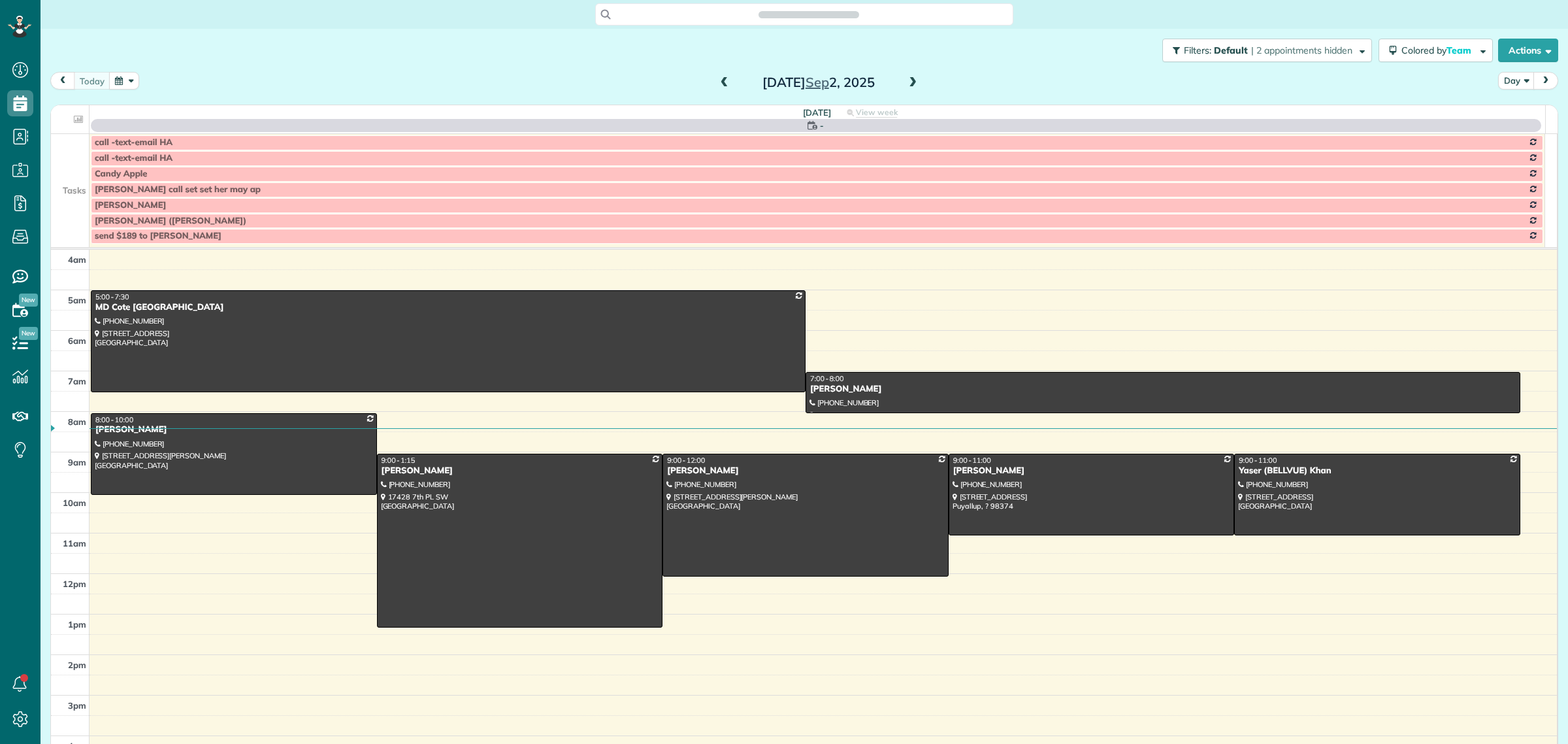
scroll to position [54, 0]
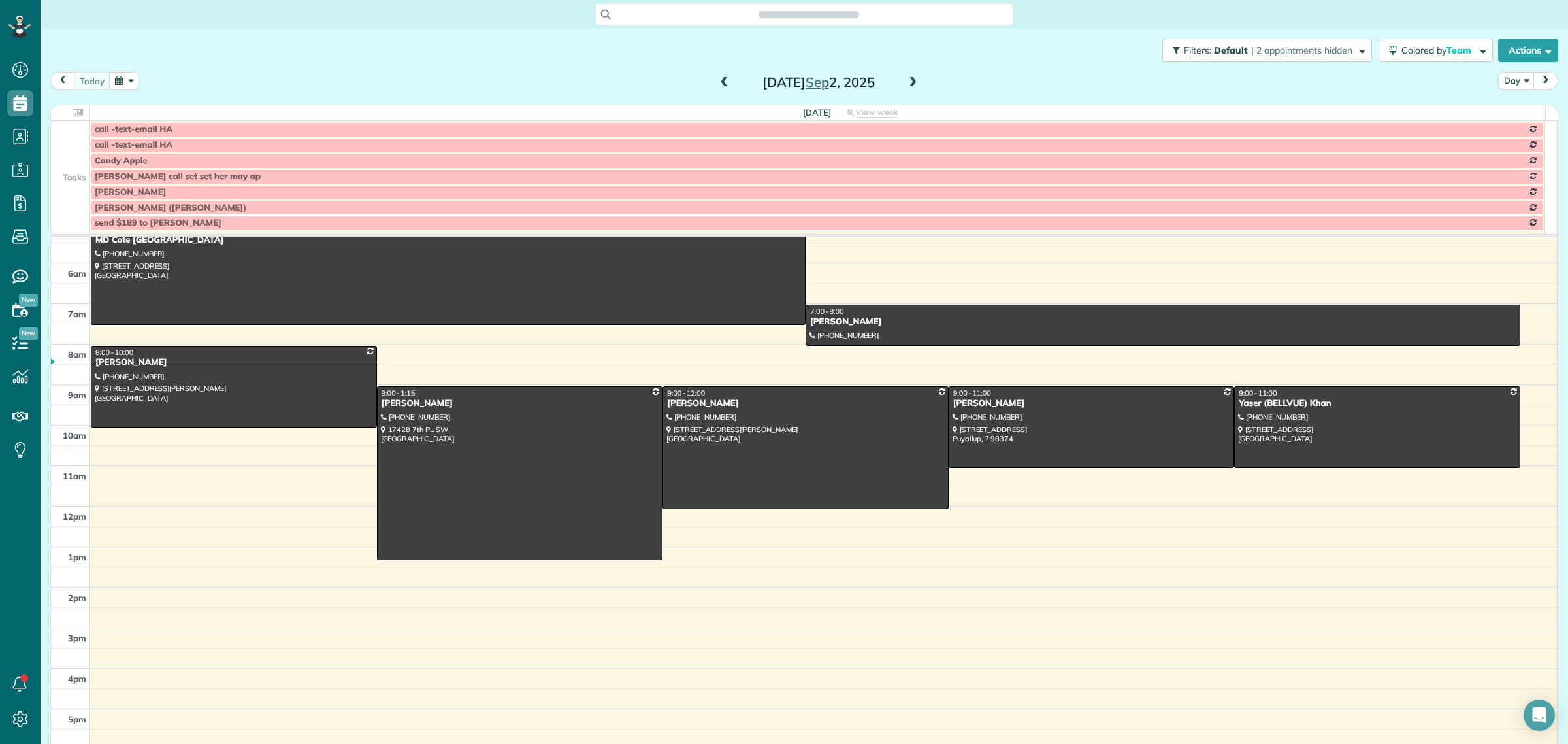
click at [78, 184] on td at bounding box center [70, 176] width 38 height 15
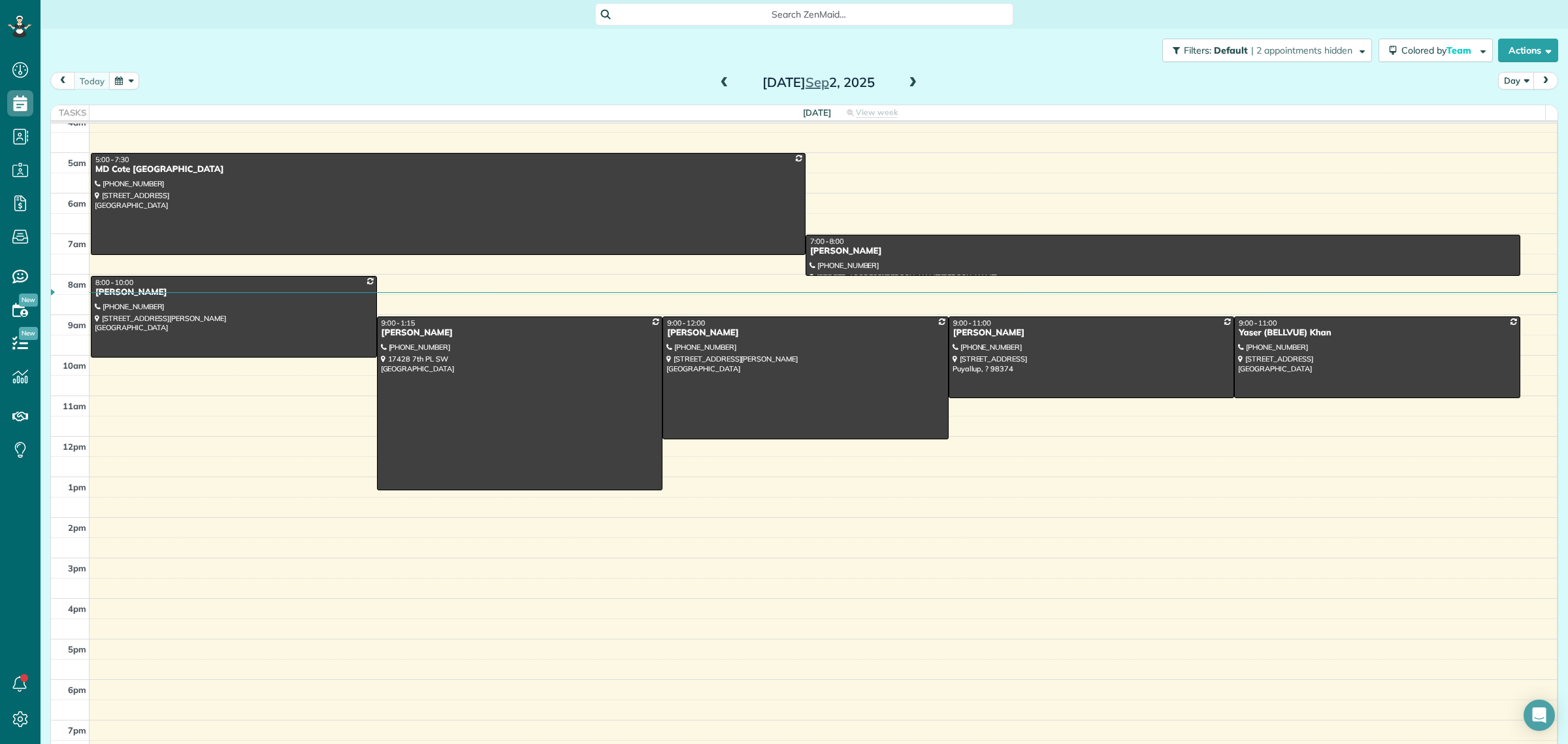
click at [910, 80] on span at bounding box center [912, 83] width 14 height 12
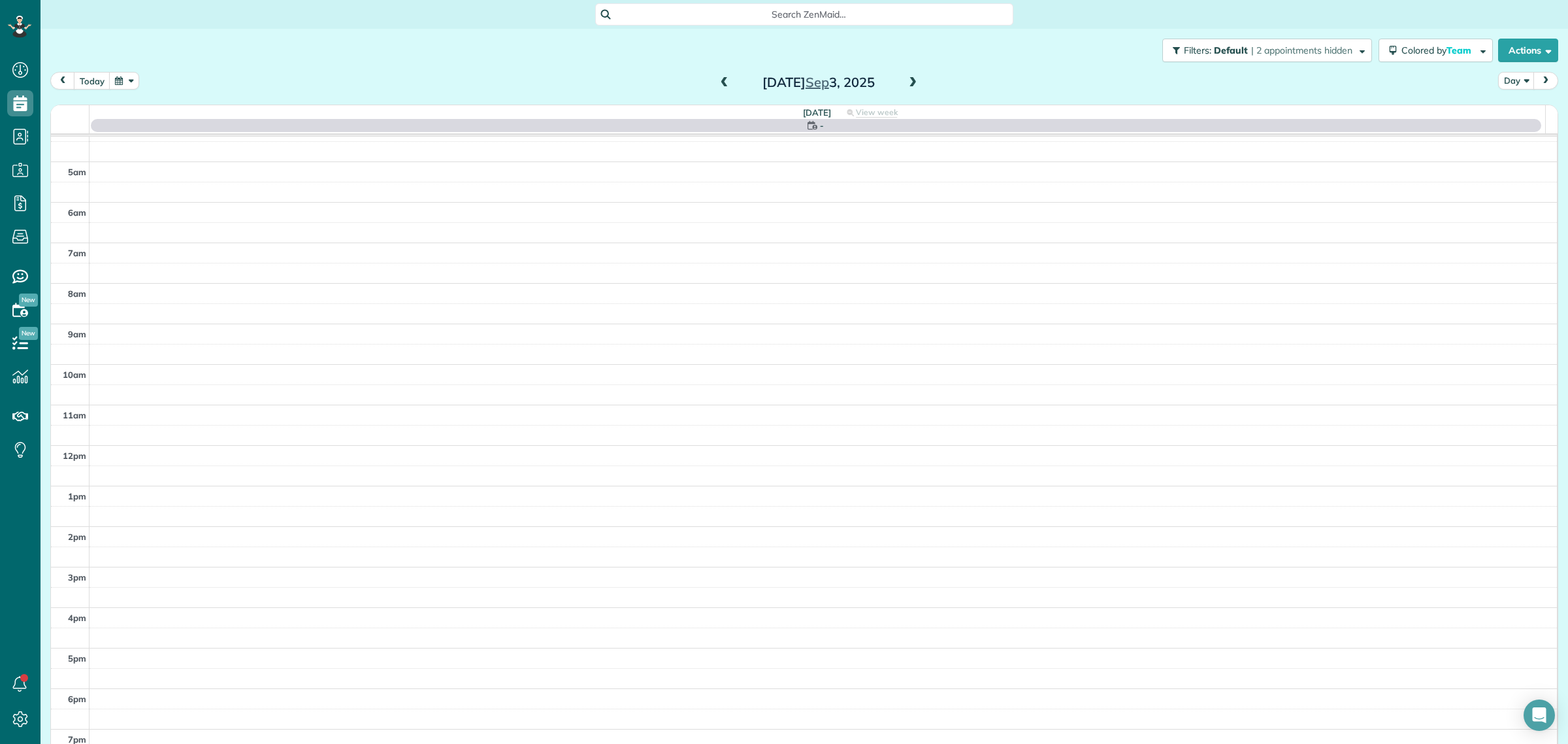
scroll to position [28, 0]
